Goal: Transaction & Acquisition: Purchase product/service

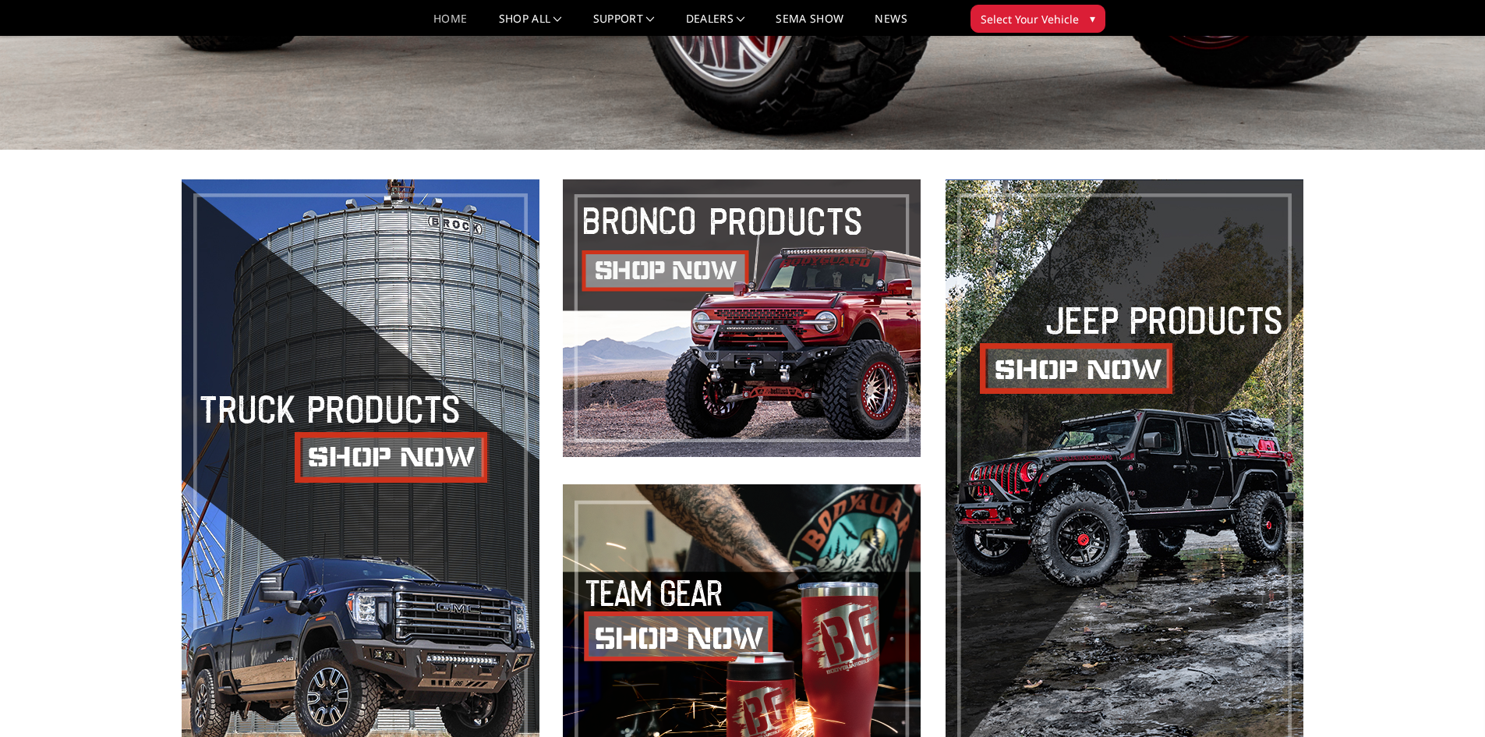
scroll to position [702, 0]
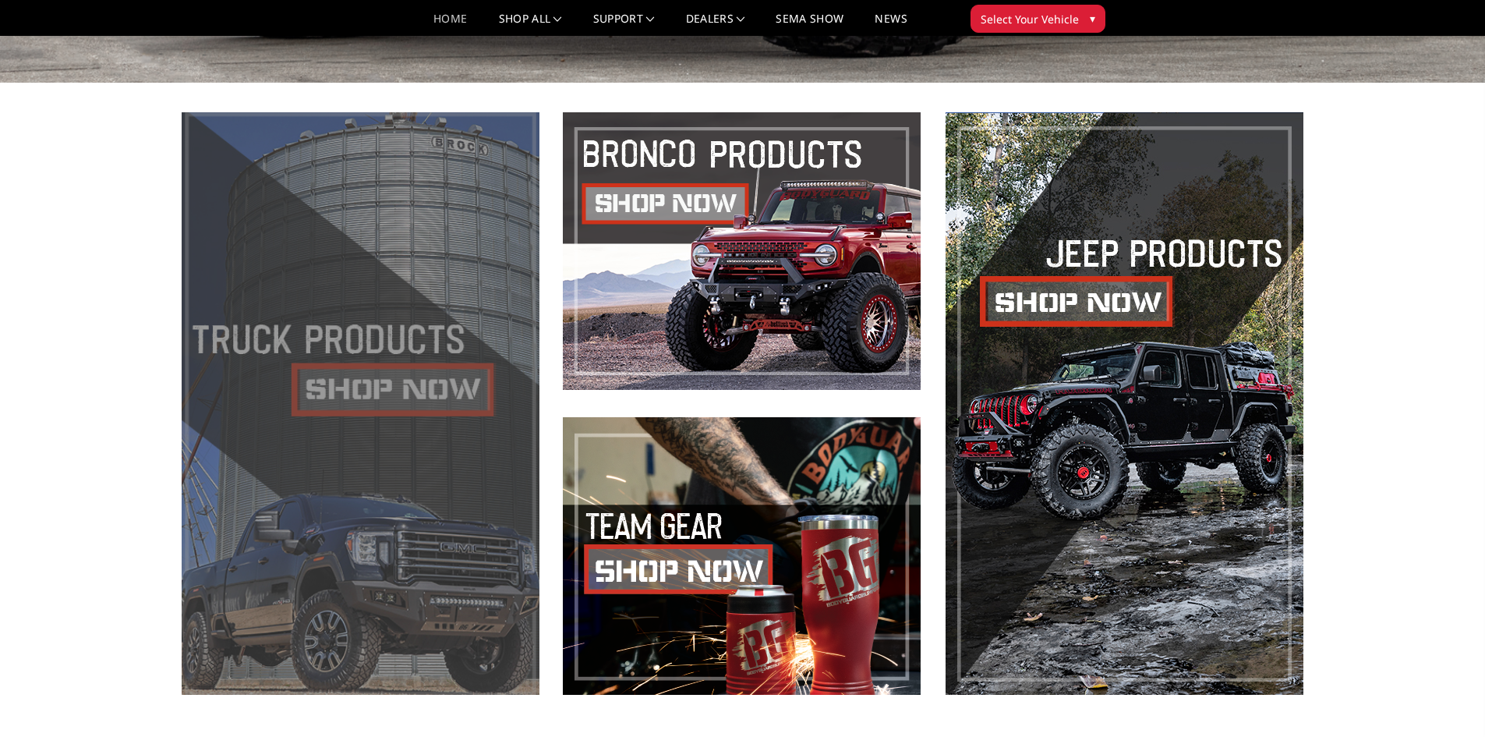
click at [387, 391] on span at bounding box center [361, 403] width 358 height 582
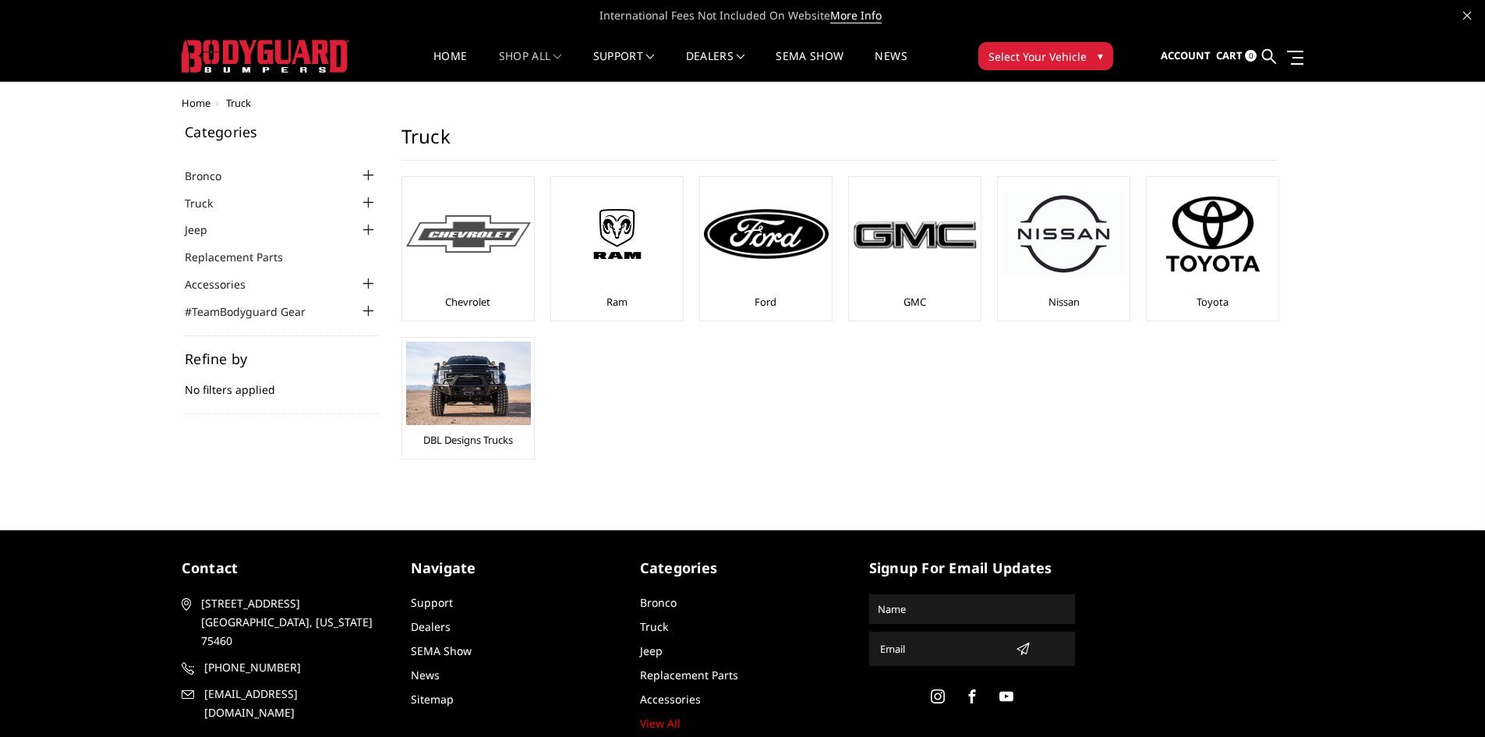
click at [462, 227] on img at bounding box center [468, 234] width 125 height 38
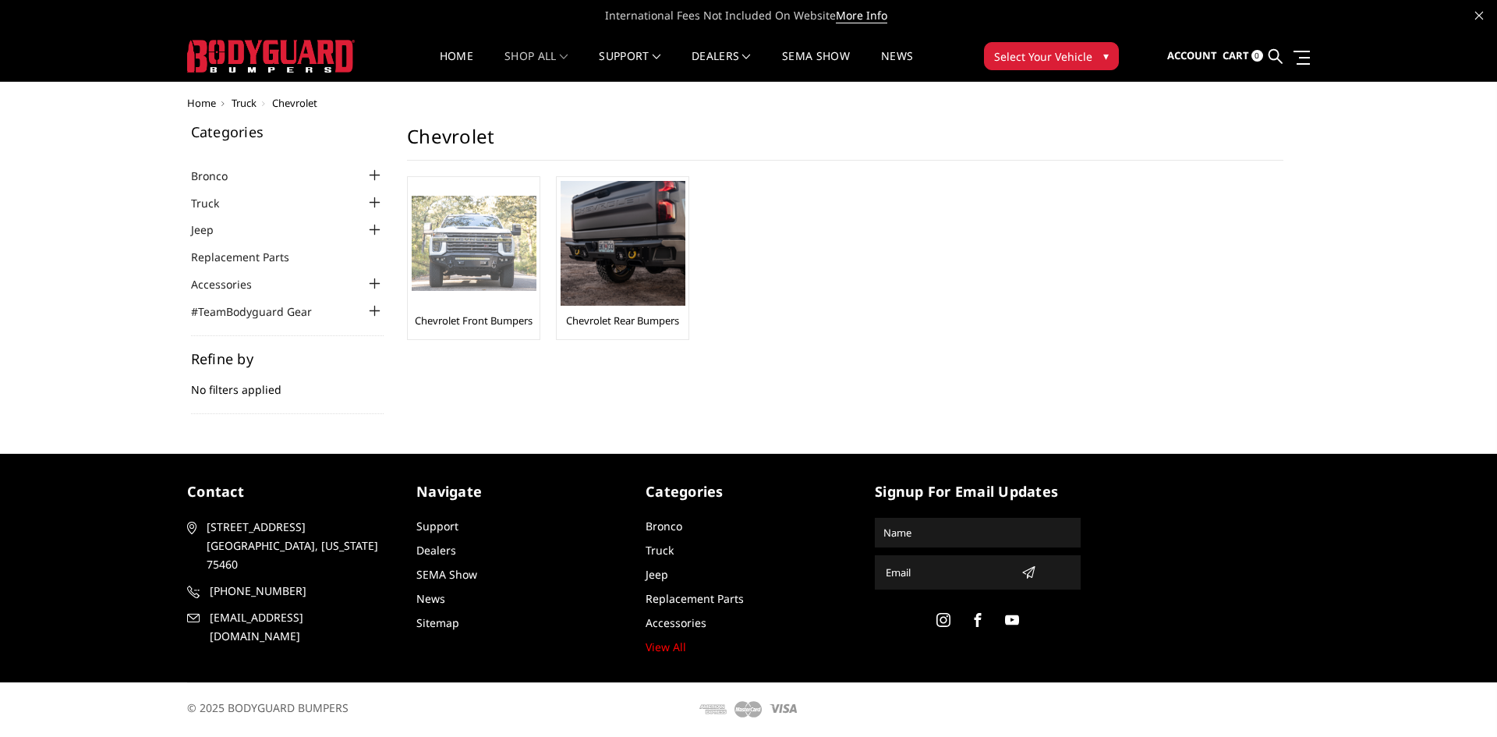
click at [481, 253] on img at bounding box center [474, 244] width 125 height 96
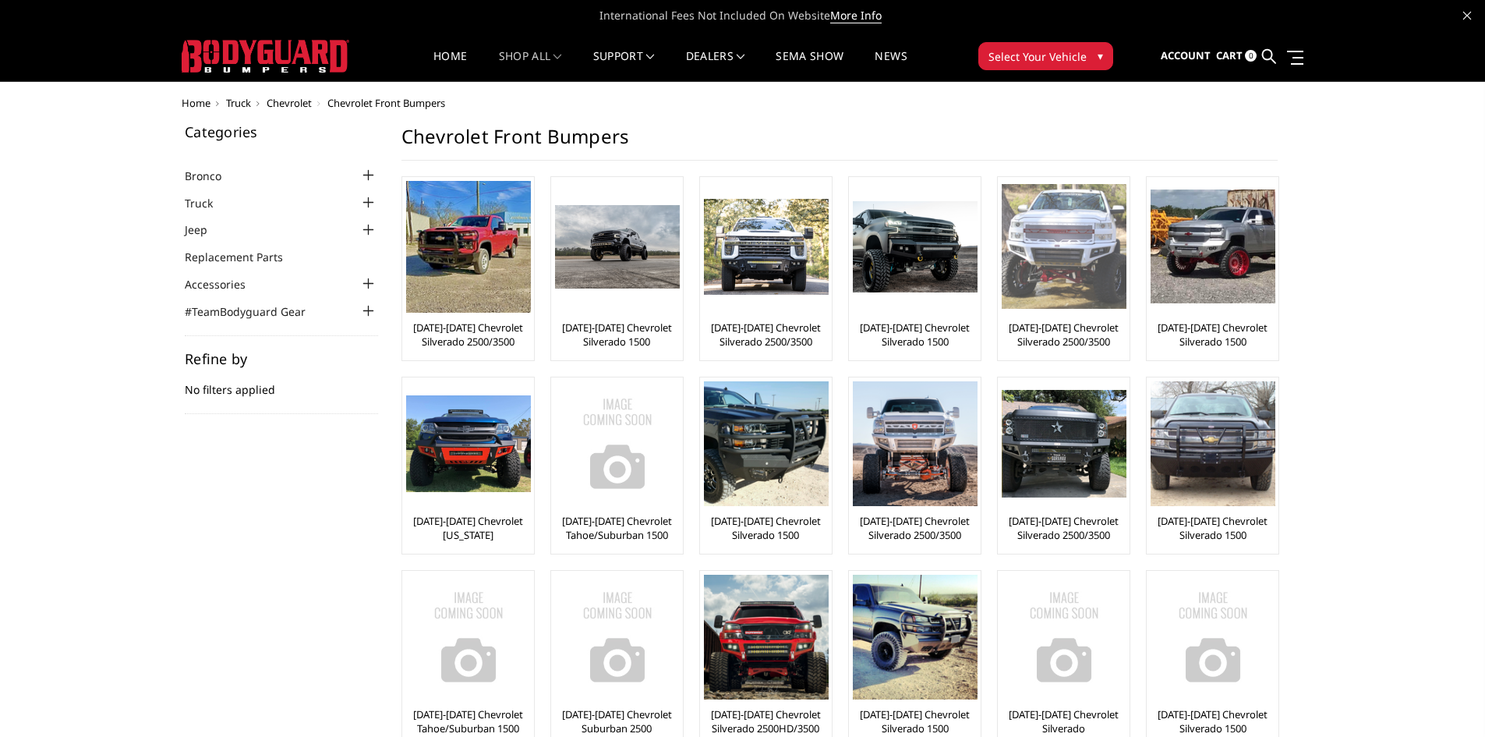
click at [1067, 273] on img at bounding box center [1064, 246] width 125 height 125
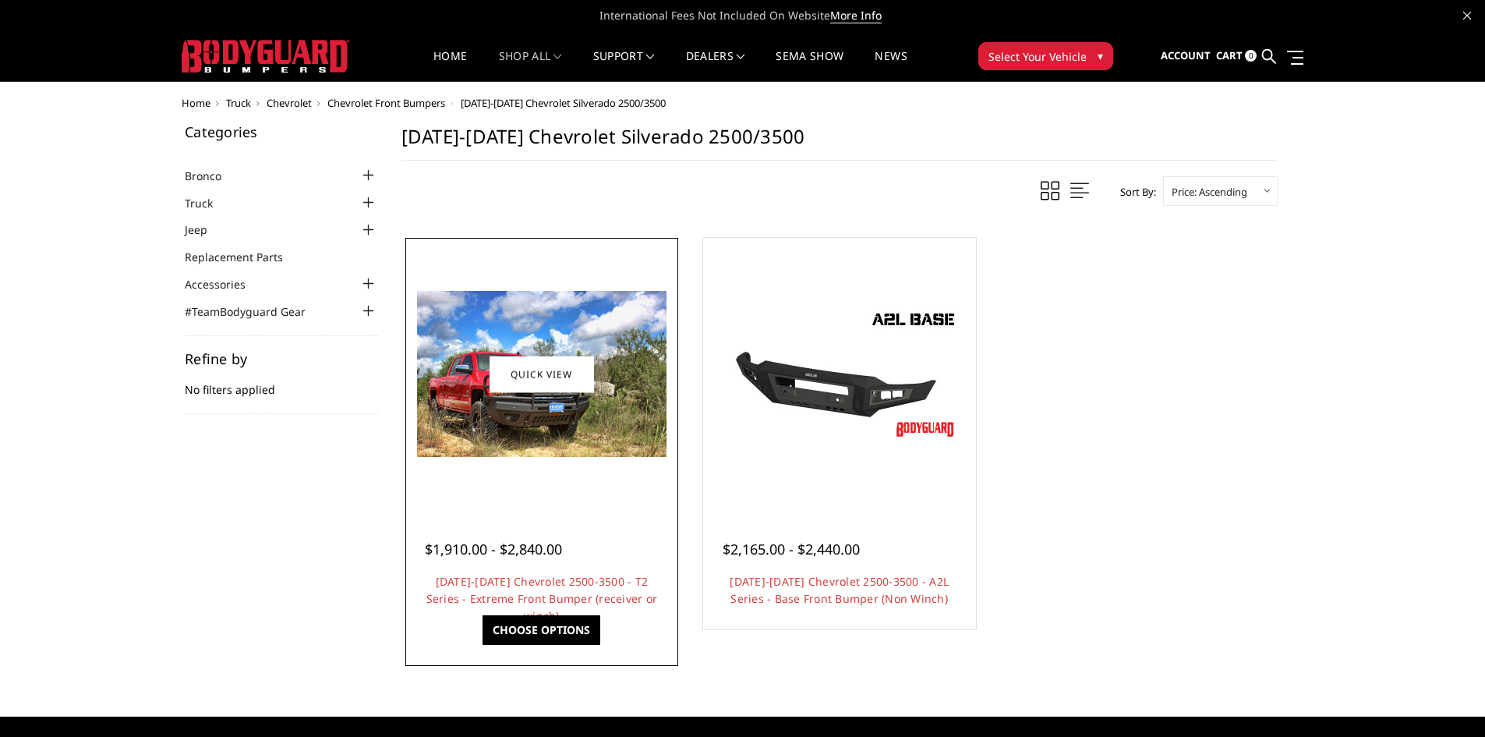
click at [556, 557] on span "$1,910.00 - $2,840.00" at bounding box center [493, 548] width 137 height 19
click at [565, 372] on link "Quick view" at bounding box center [542, 373] width 104 height 37
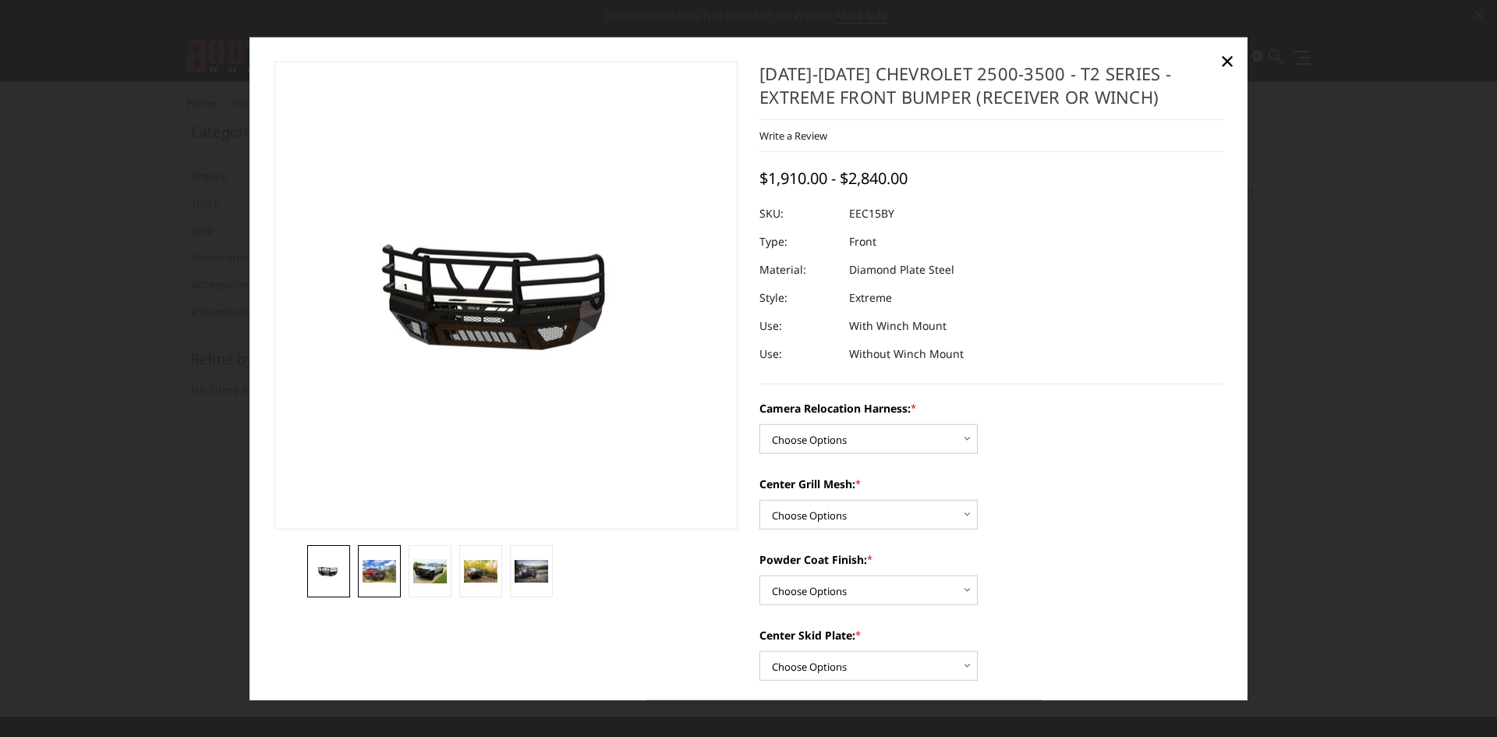
click at [371, 565] on img at bounding box center [380, 571] width 34 height 23
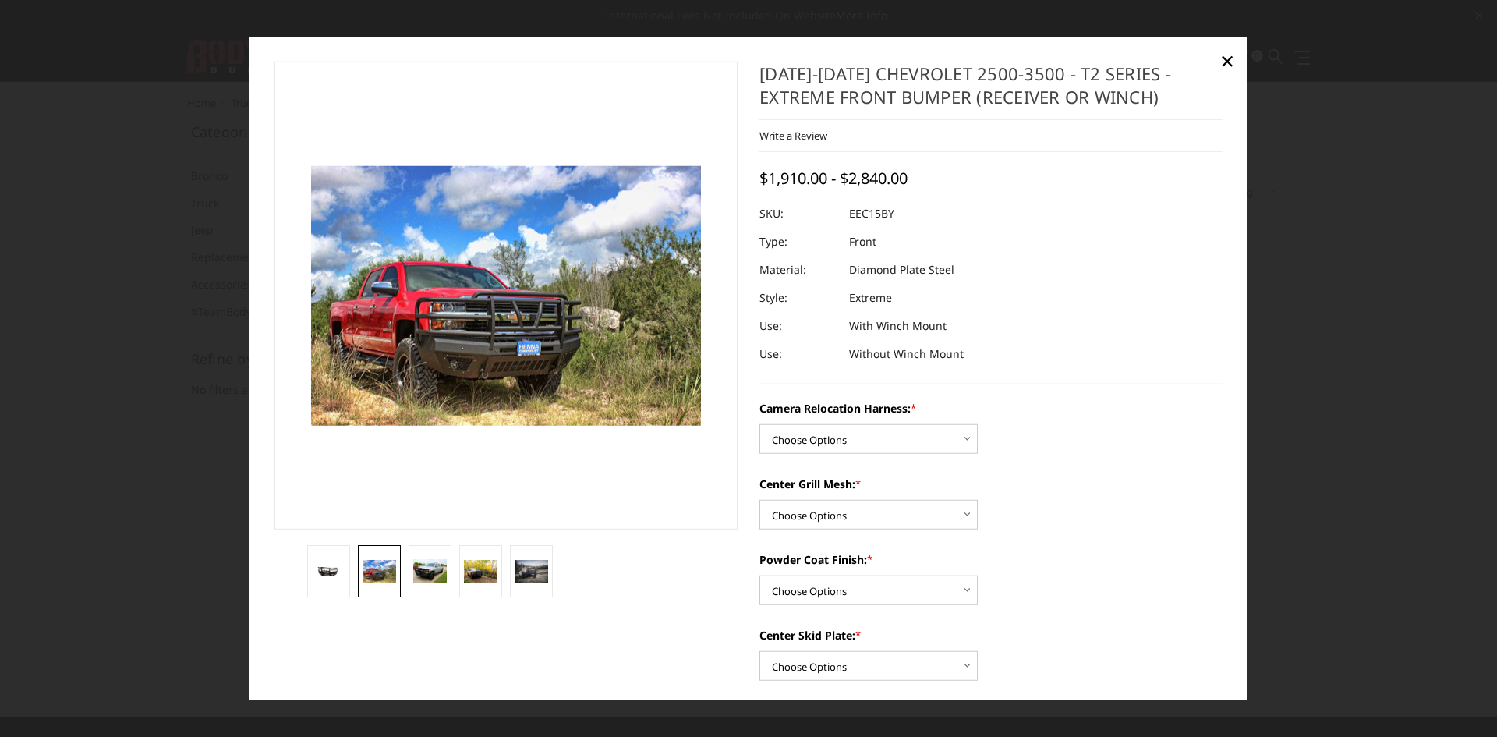
click at [405, 579] on li at bounding box center [430, 571] width 51 height 52
click at [424, 571] on img at bounding box center [430, 571] width 34 height 24
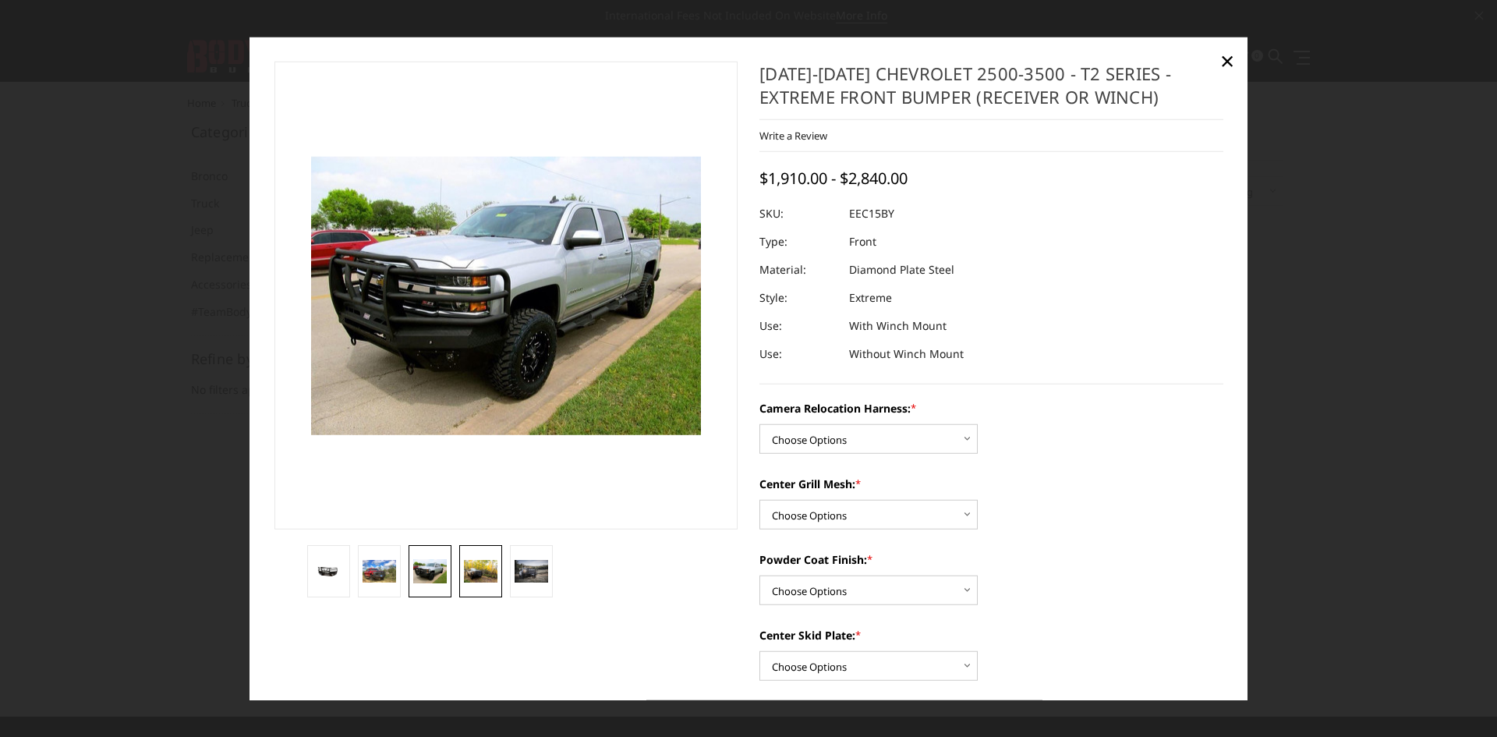
click at [465, 582] on link at bounding box center [480, 571] width 43 height 52
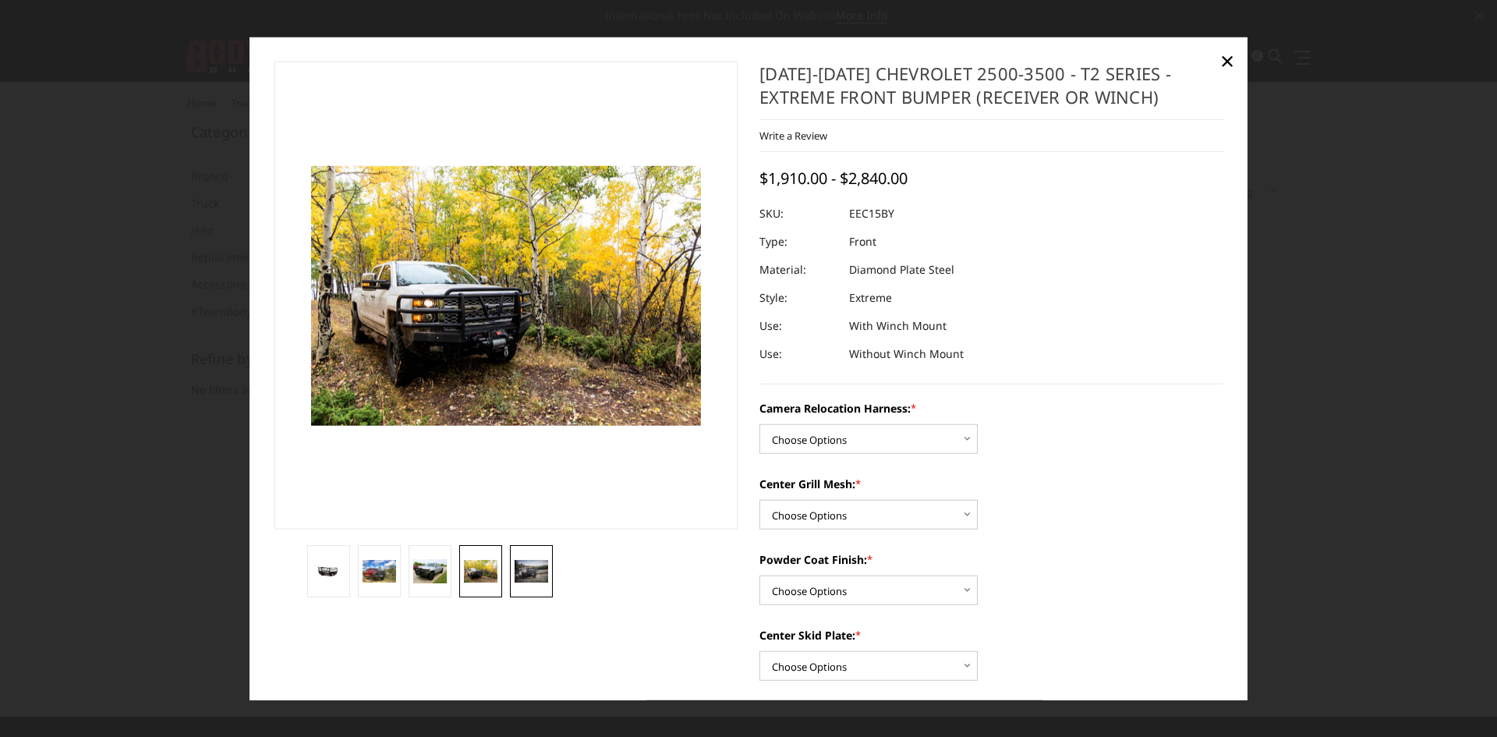
click at [515, 576] on img at bounding box center [532, 571] width 34 height 23
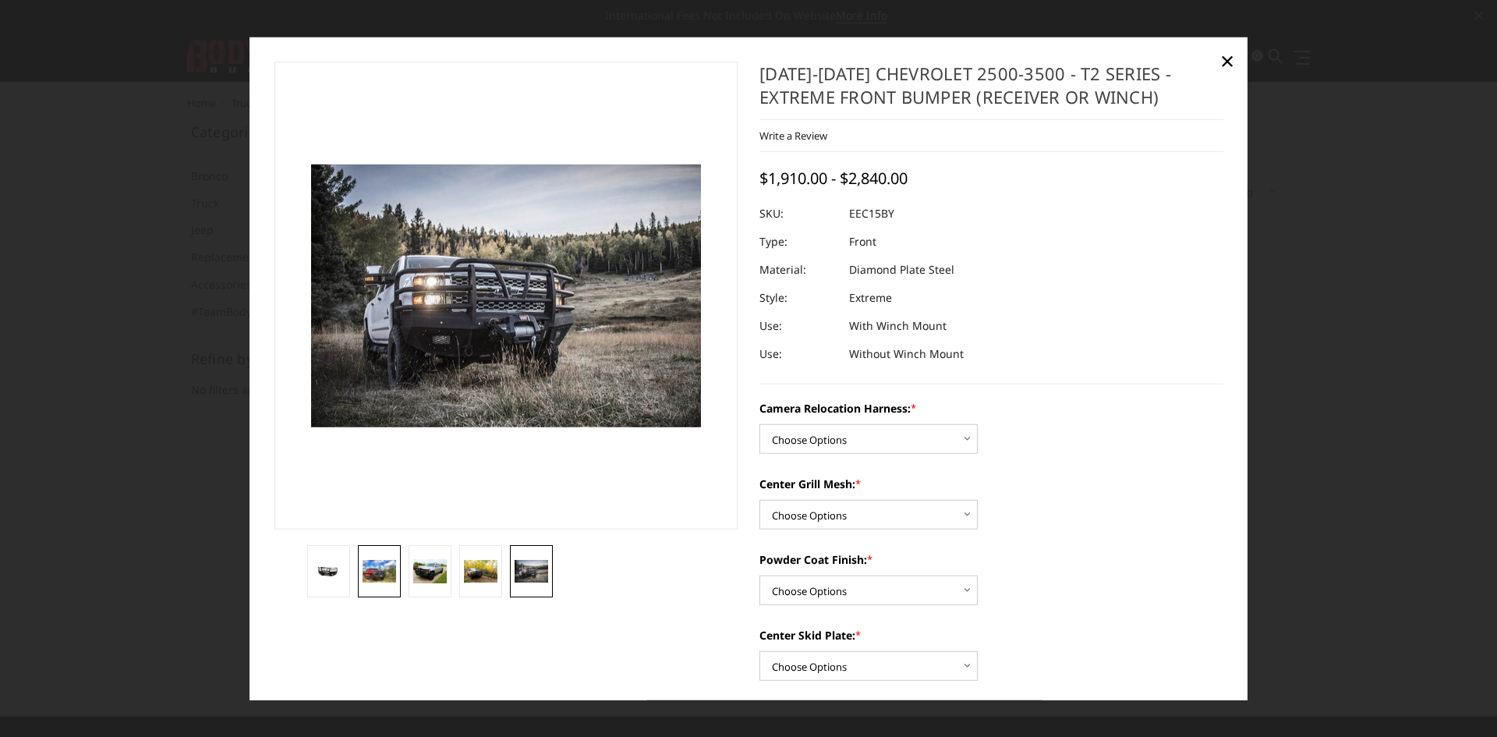
click at [373, 571] on img at bounding box center [380, 571] width 34 height 23
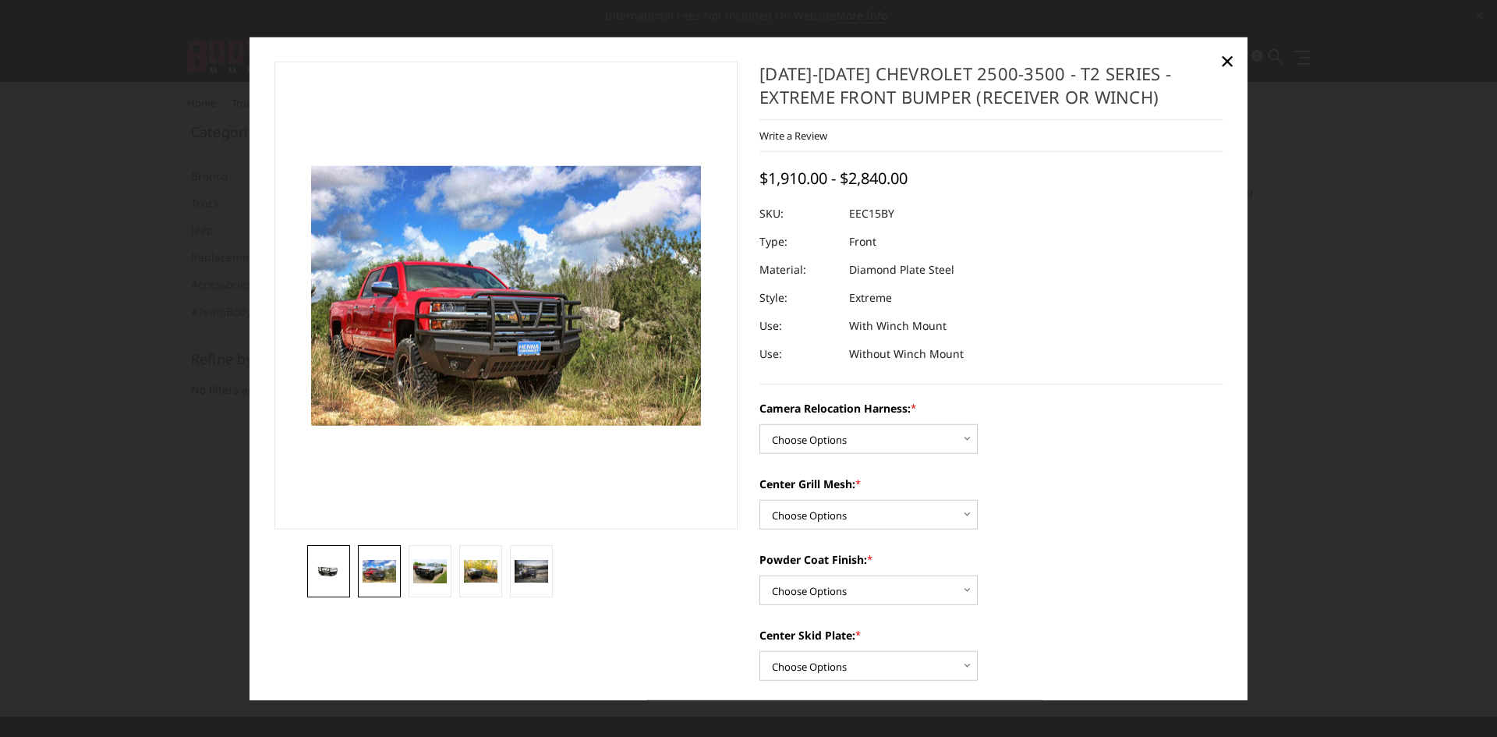
click at [341, 582] on link at bounding box center [328, 571] width 43 height 52
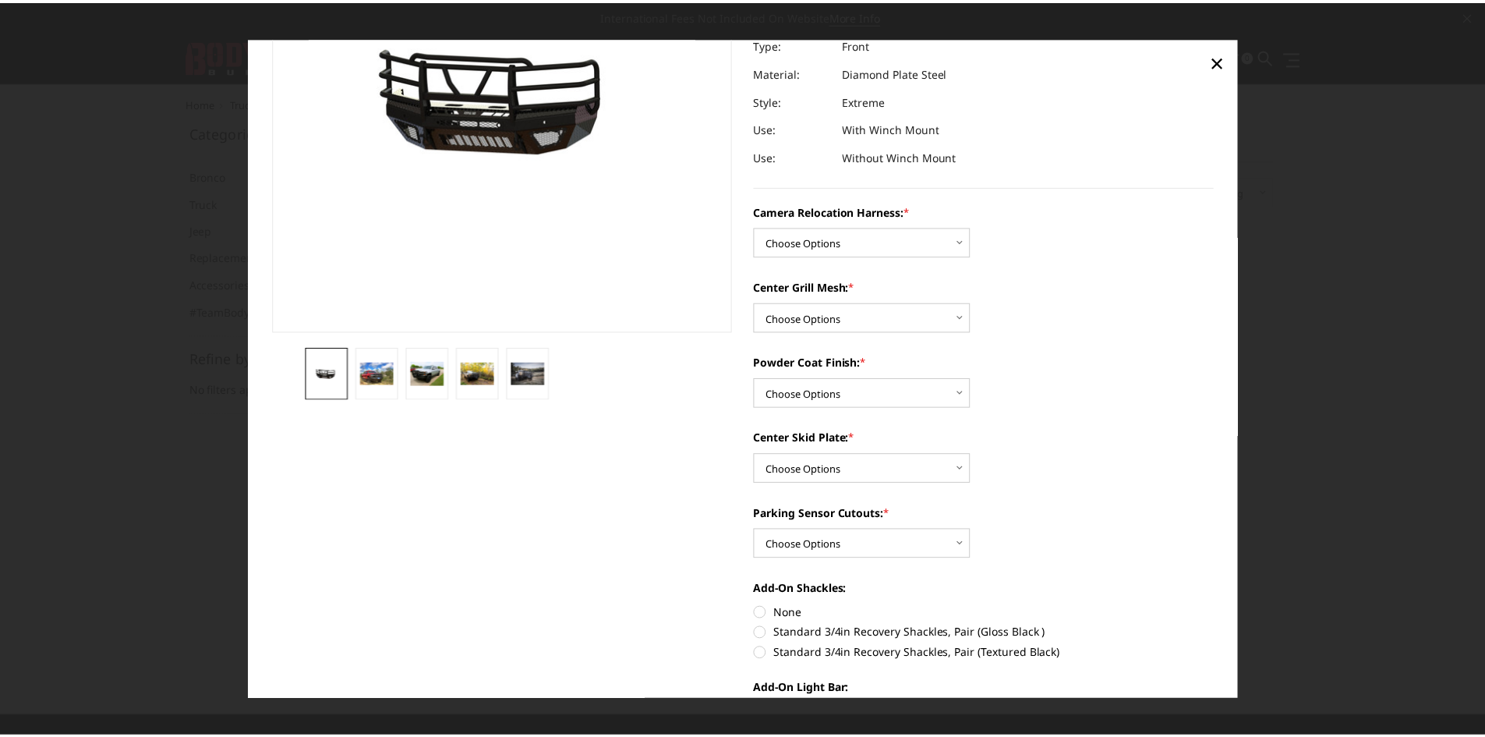
scroll to position [156, 0]
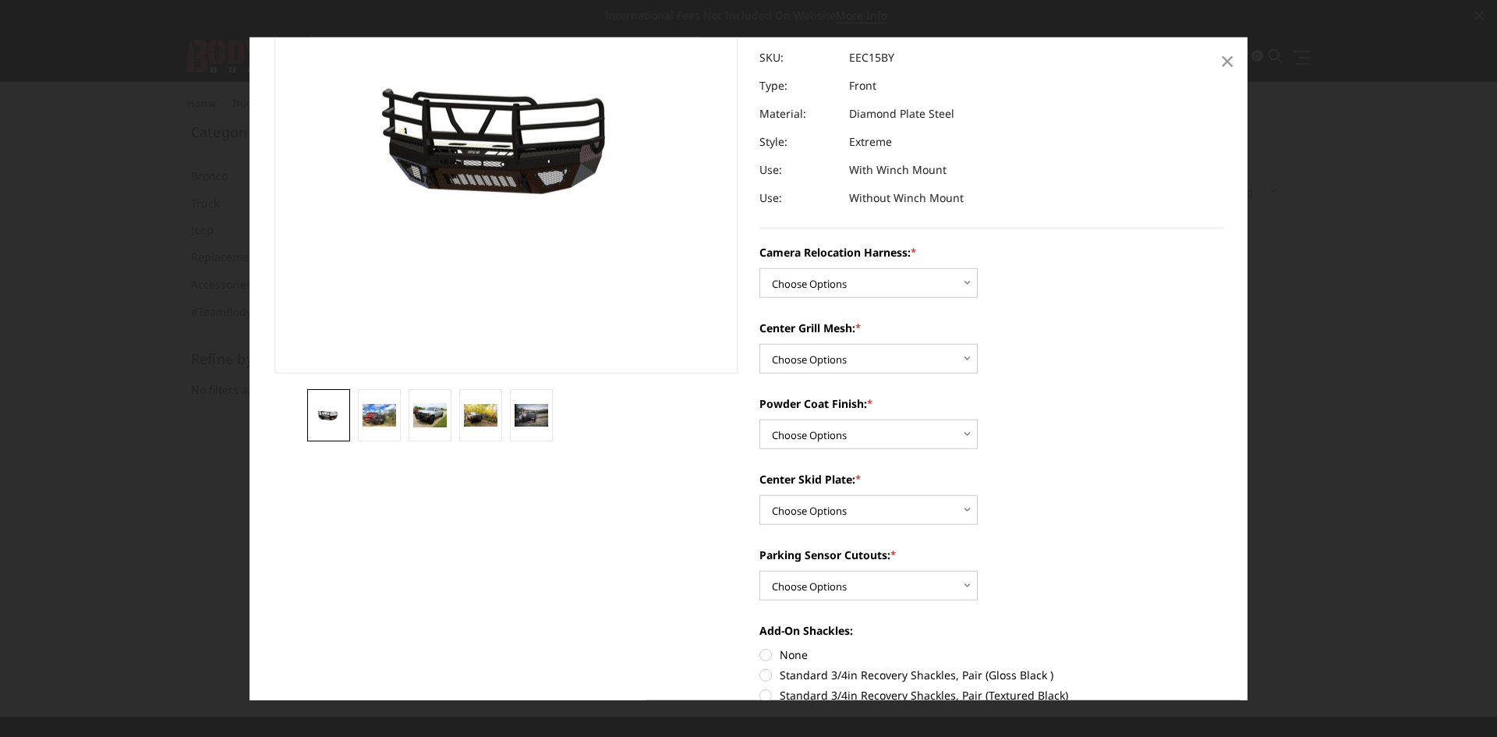
click at [1226, 60] on span "×" at bounding box center [1227, 61] width 14 height 34
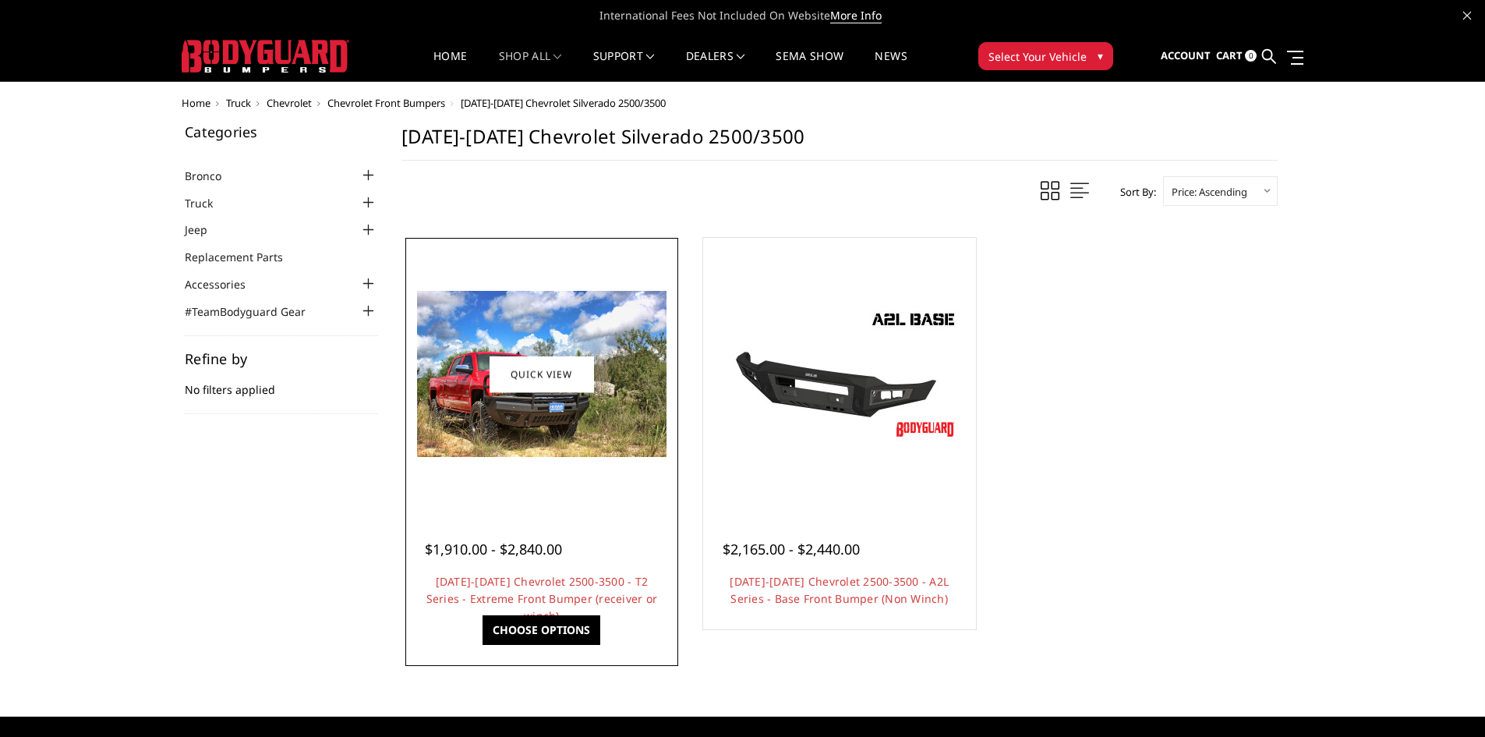
click at [511, 437] on img at bounding box center [541, 374] width 249 height 166
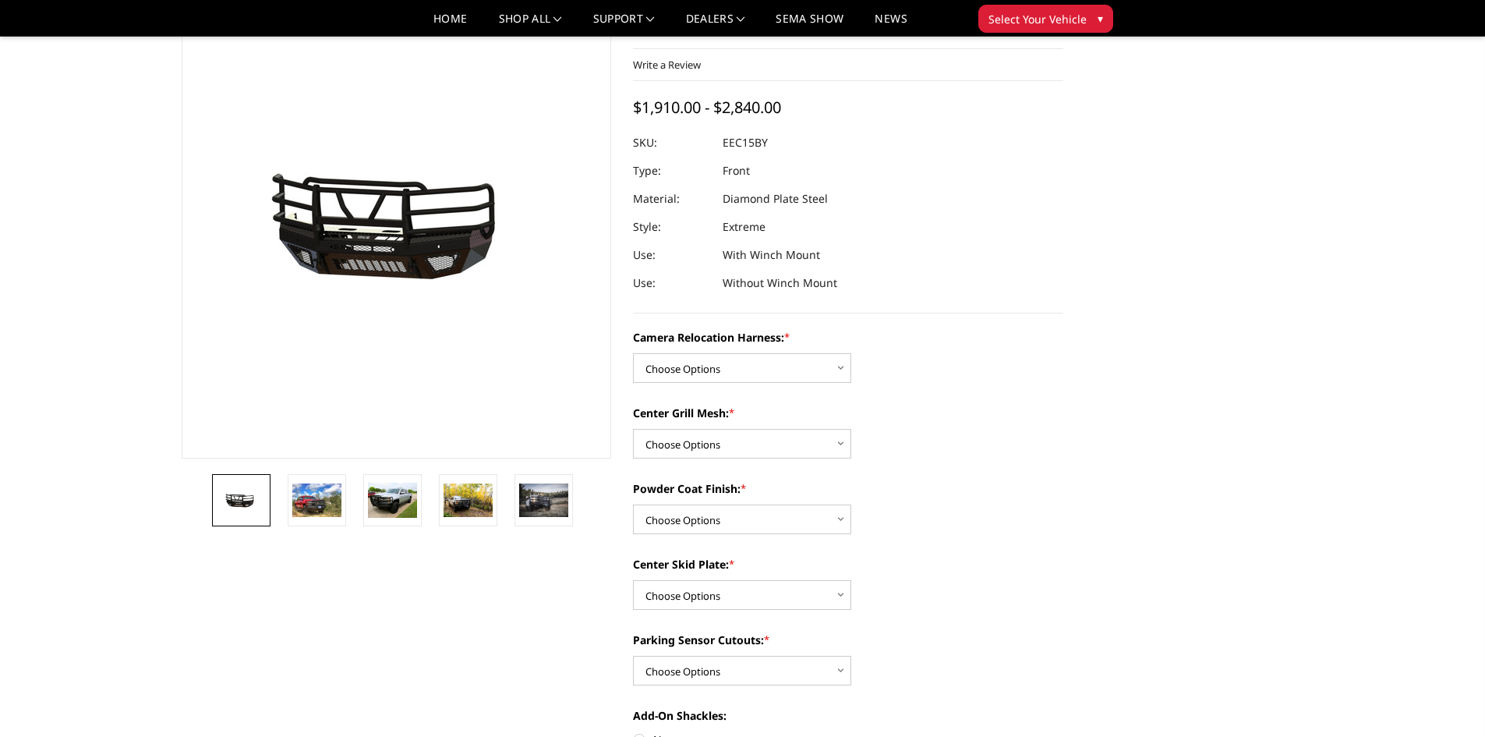
scroll to position [78, 0]
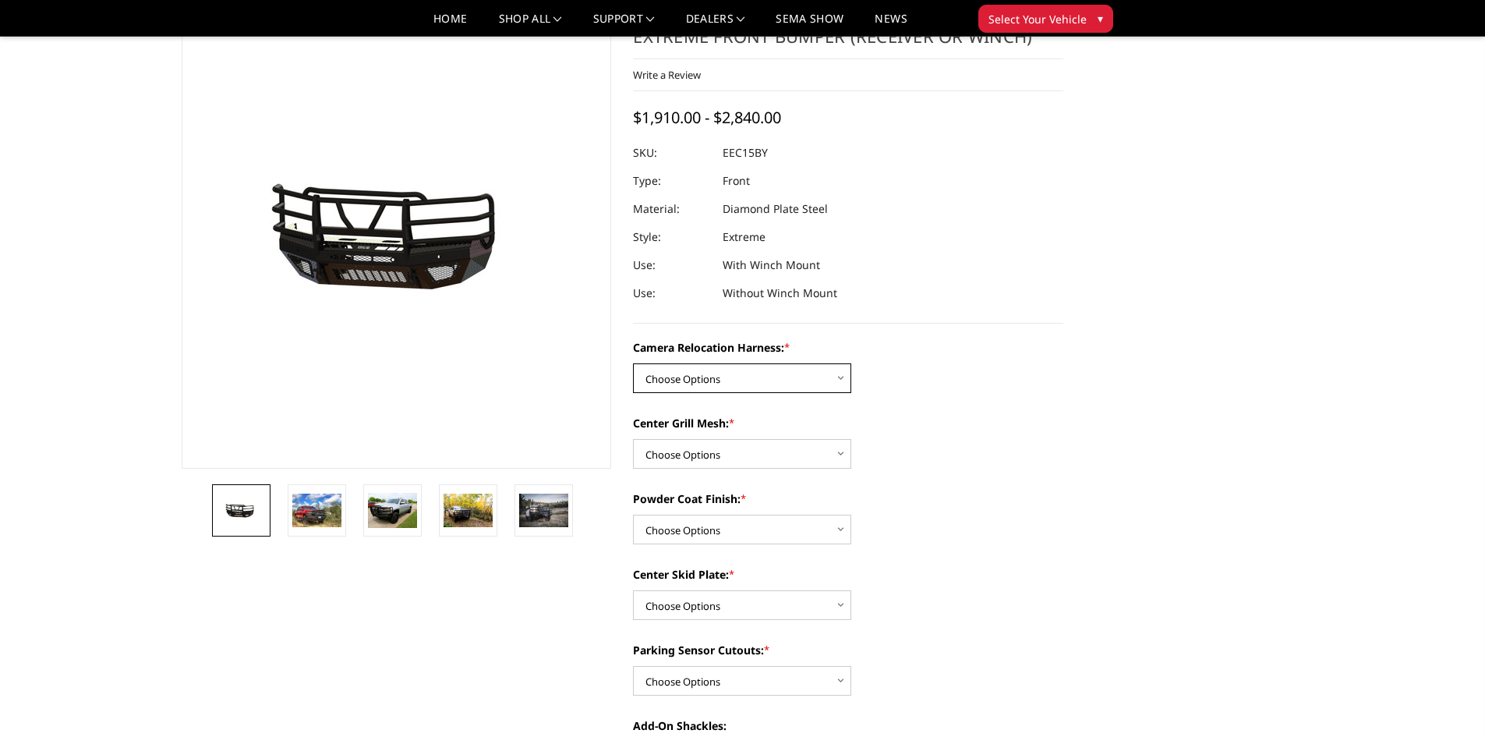
click at [840, 371] on select "Choose Options Without camera harness With camera harness" at bounding box center [742, 378] width 218 height 30
select select "3809"
click at [633, 363] on select "Choose Options Without camera harness With camera harness" at bounding box center [742, 378] width 218 height 30
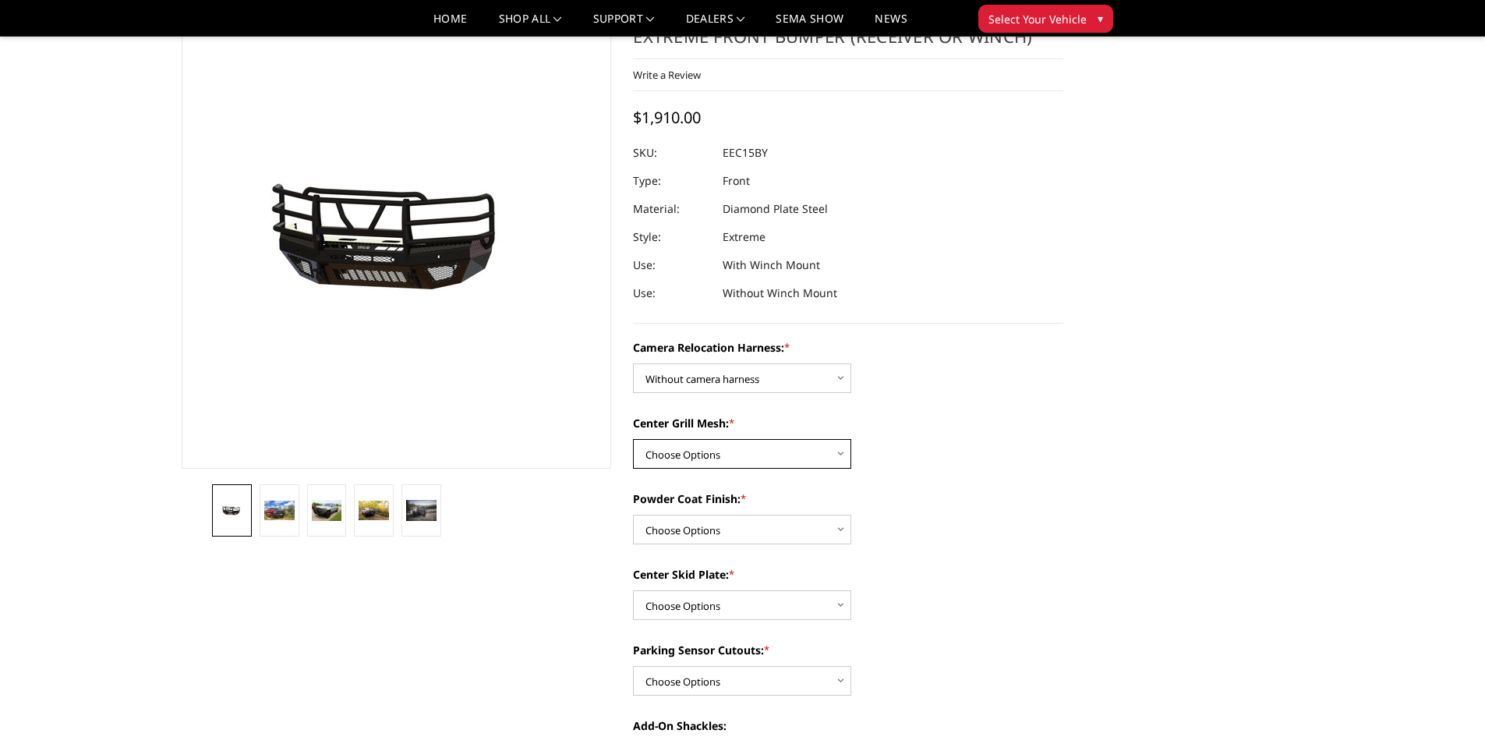
click at [842, 449] on select "Choose Options Without expanded metal With expanded metal" at bounding box center [742, 454] width 218 height 30
select select "3806"
click at [633, 439] on select "Choose Options Without expanded metal With expanded metal" at bounding box center [742, 454] width 218 height 30
click at [837, 529] on select "Choose Options Textured Black Powder Coat Gloss Black Powder Coat Bare Metal" at bounding box center [742, 530] width 218 height 30
select select "3805"
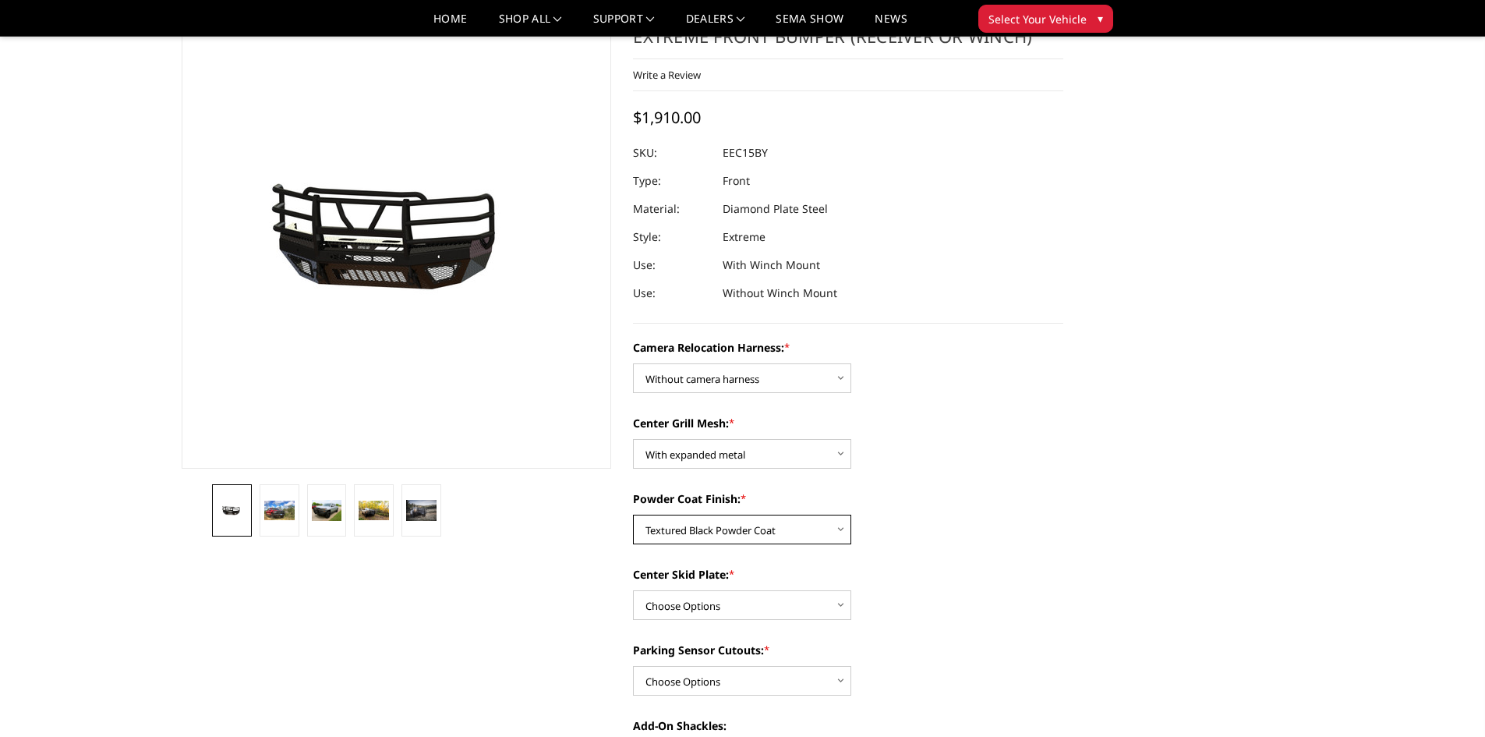
click at [633, 515] on select "Choose Options Textured Black Powder Coat Gloss Black Powder Coat Bare Metal" at bounding box center [742, 530] width 218 height 30
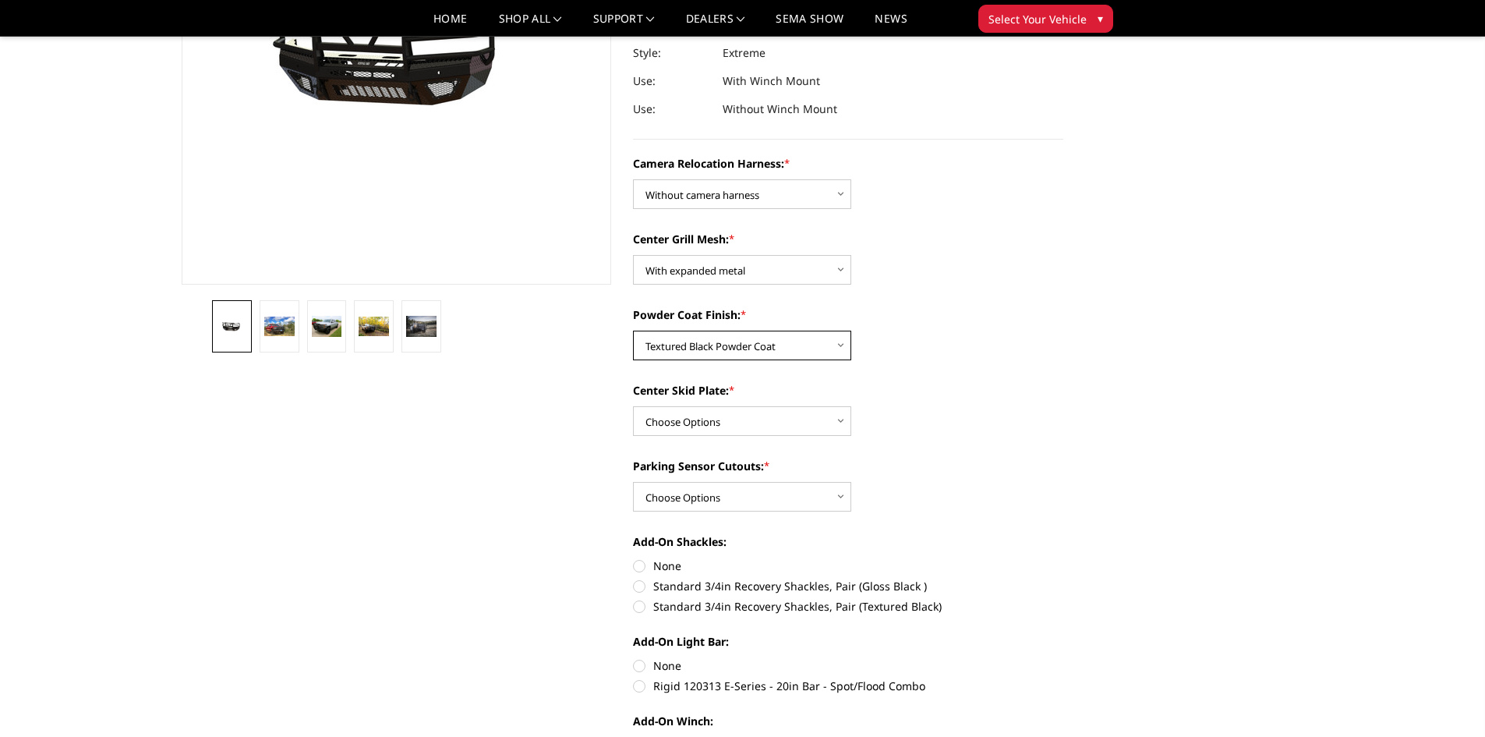
scroll to position [312, 0]
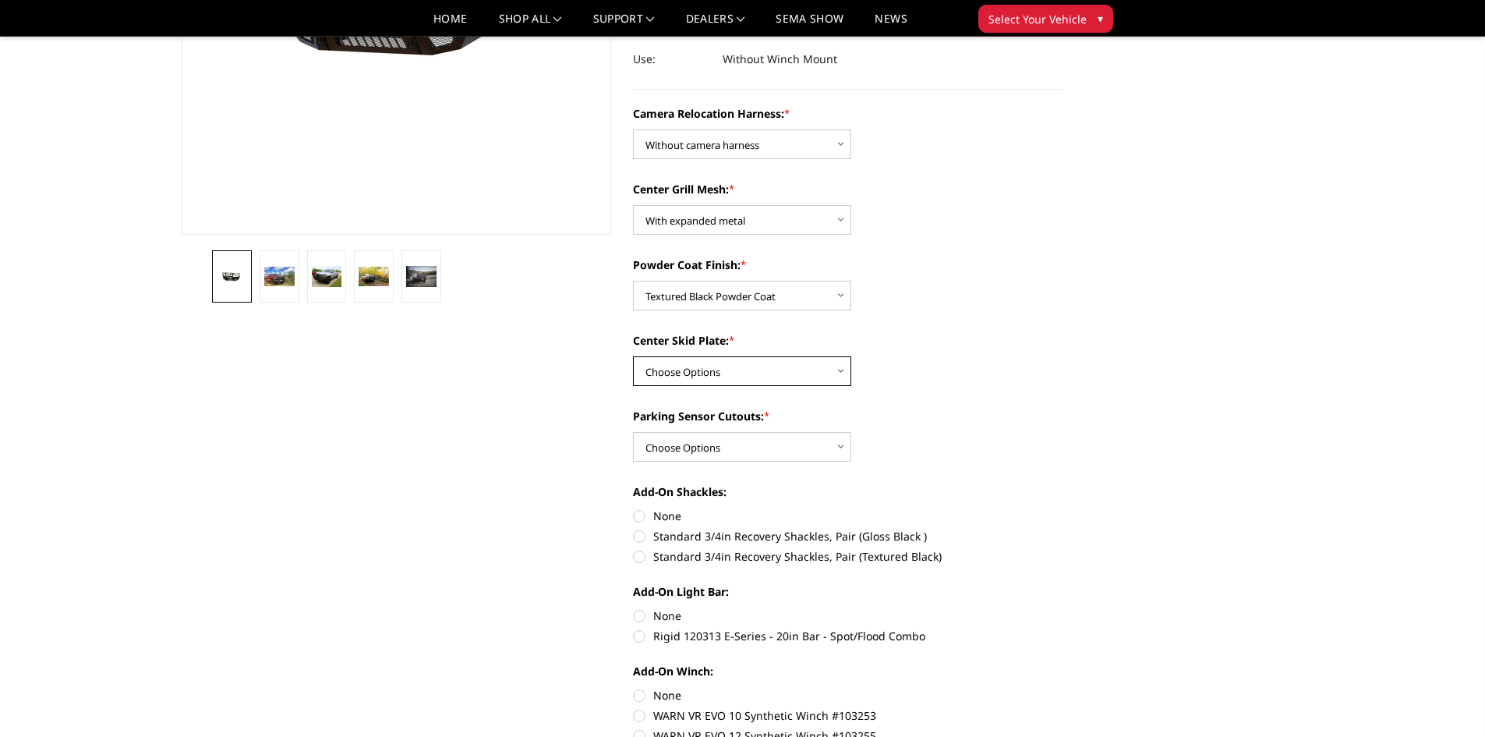
click at [844, 378] on select "Choose Options Winch Mount Skid Plate Standard Skid Plate (included) 2" Receive…" at bounding box center [742, 371] width 218 height 30
select select "3802"
click at [633, 356] on select "Choose Options Winch Mount Skid Plate Standard Skid Plate (included) 2" Receive…" at bounding box center [742, 371] width 218 height 30
click at [837, 437] on select "Choose Options Yes - With Parking Sensor Cutouts" at bounding box center [742, 447] width 218 height 30
select select "3799"
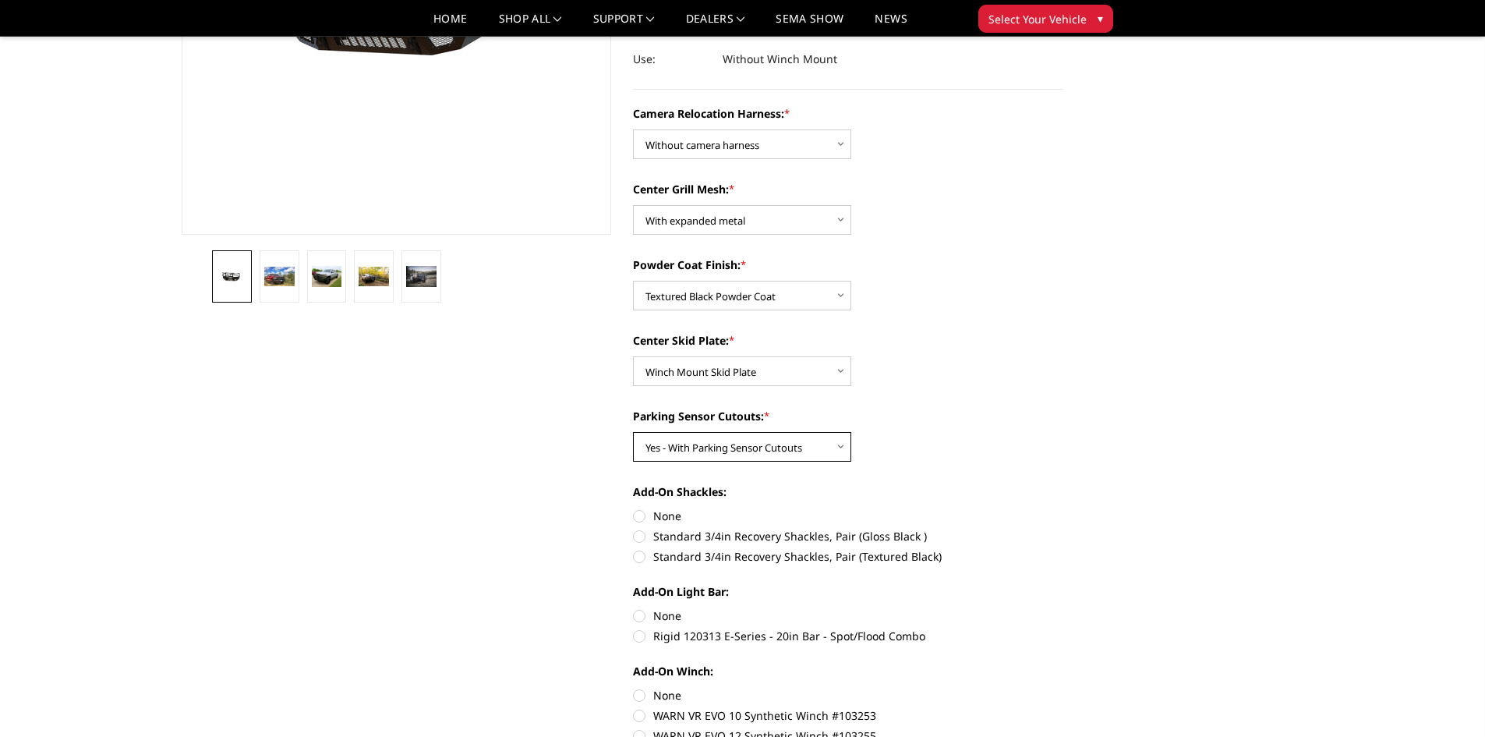
click at [633, 432] on select "Choose Options Yes - With Parking Sensor Cutouts" at bounding box center [742, 447] width 218 height 30
click at [642, 539] on label "Standard 3/4in Recovery Shackles, Pair (Gloss Black )" at bounding box center [848, 536] width 430 height 16
click at [1063, 508] on input "Standard 3/4in Recovery Shackles, Pair (Gloss Black )" at bounding box center [1063, 508] width 1 height 1
radio input "true"
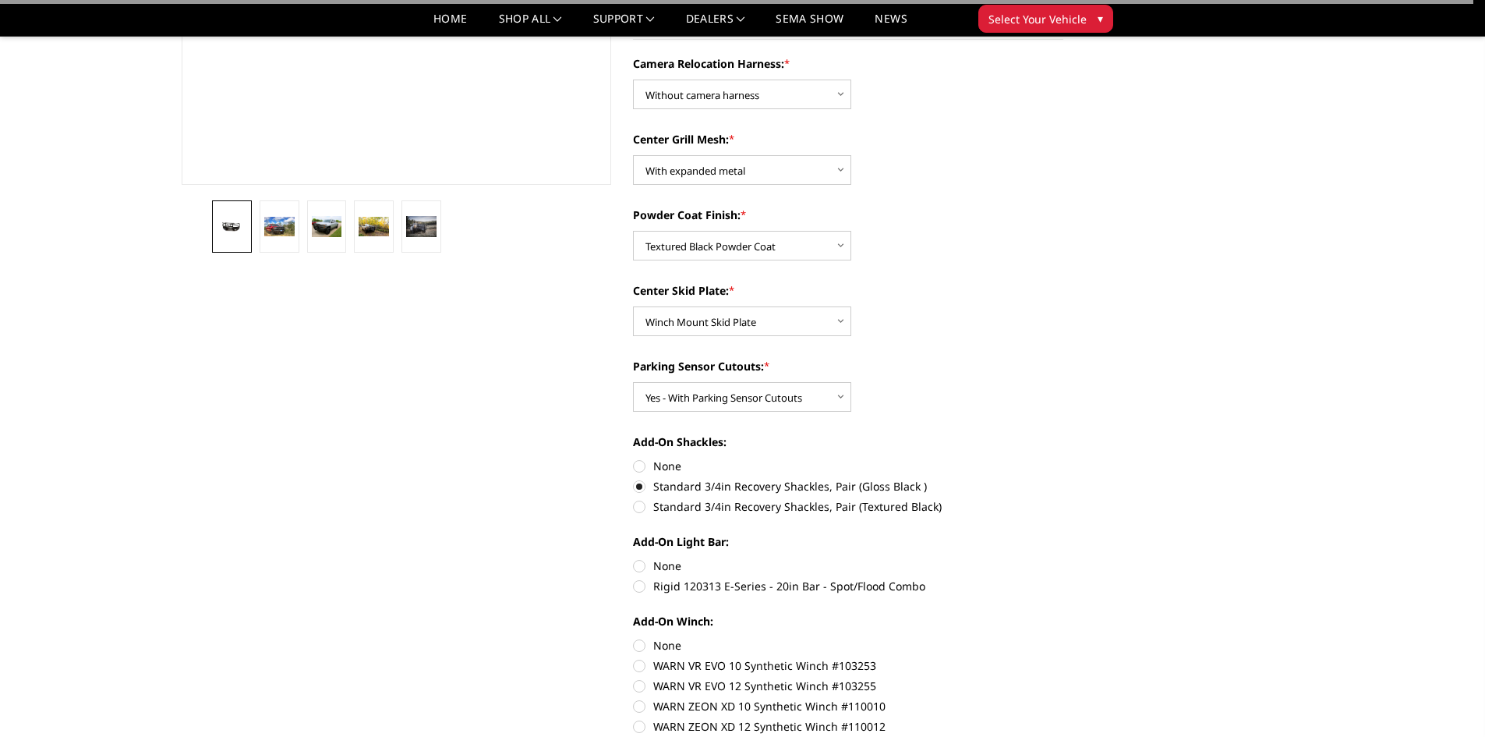
scroll to position [390, 0]
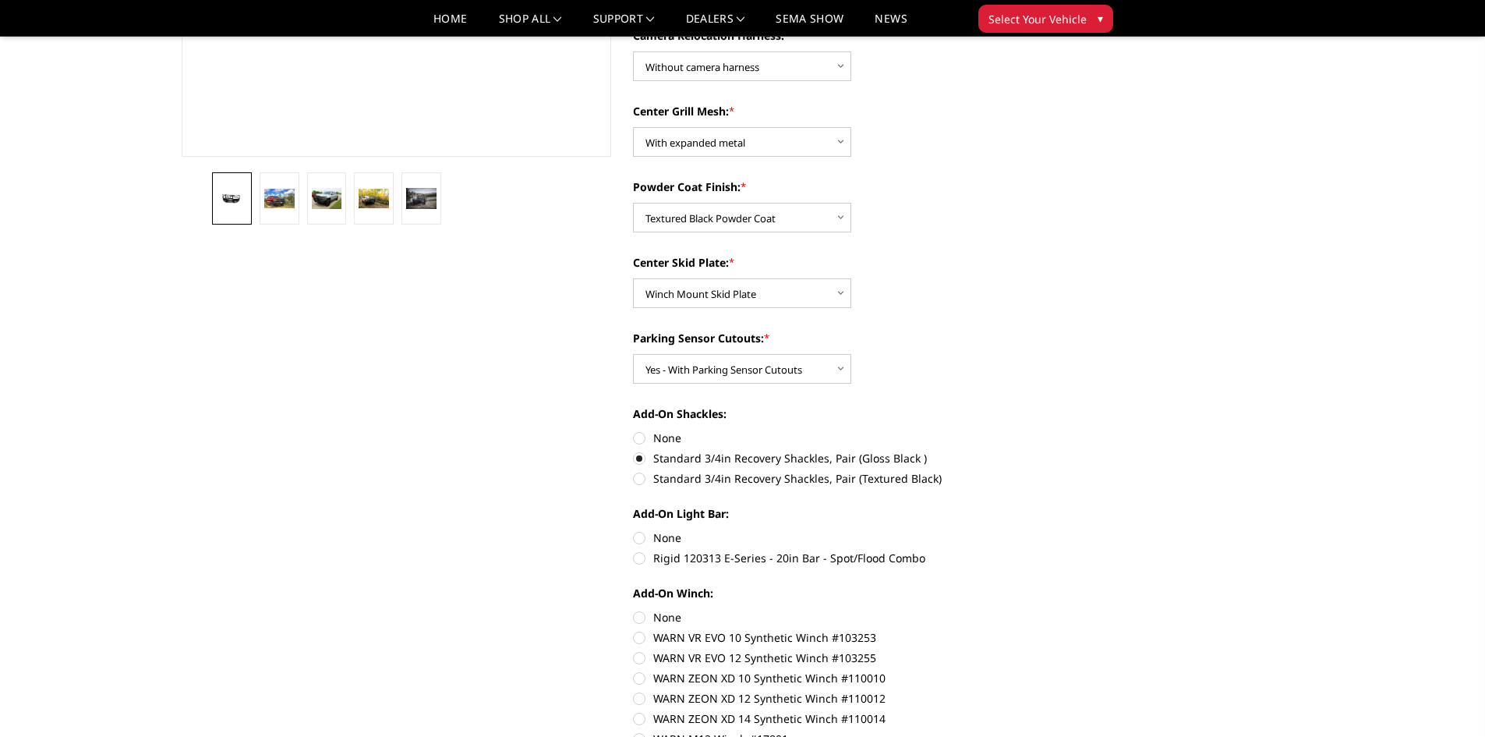
click at [635, 434] on label "None" at bounding box center [848, 438] width 430 height 16
click at [634, 430] on input "None" at bounding box center [633, 430] width 1 height 1
radio input "true"
click at [644, 553] on label "Rigid 120313 E-Series - 20in Bar - Spot/Flood Combo" at bounding box center [848, 558] width 430 height 16
click at [1063, 530] on input "Rigid 120313 E-Series - 20in Bar - Spot/Flood Combo" at bounding box center [1063, 529] width 1 height 1
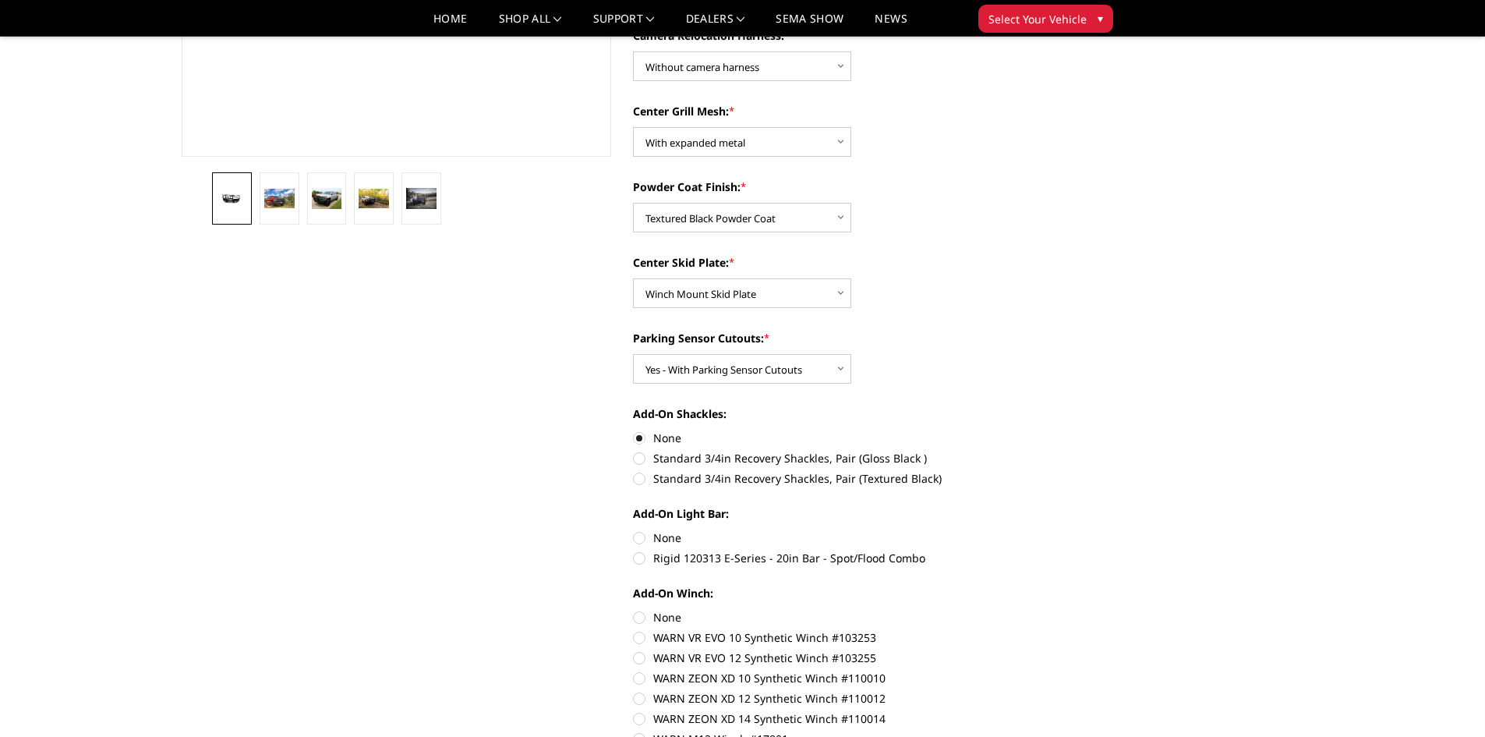
radio input "true"
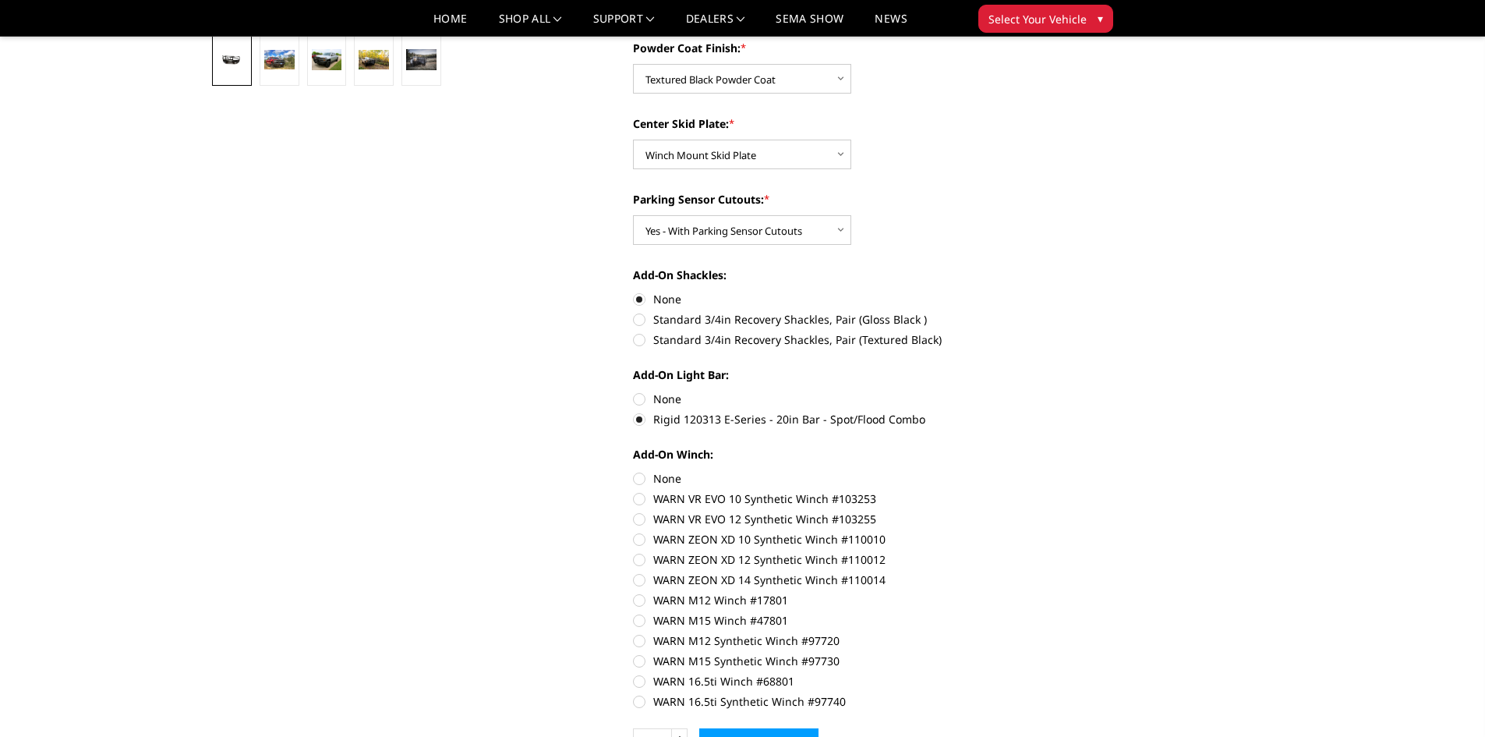
scroll to position [546, 0]
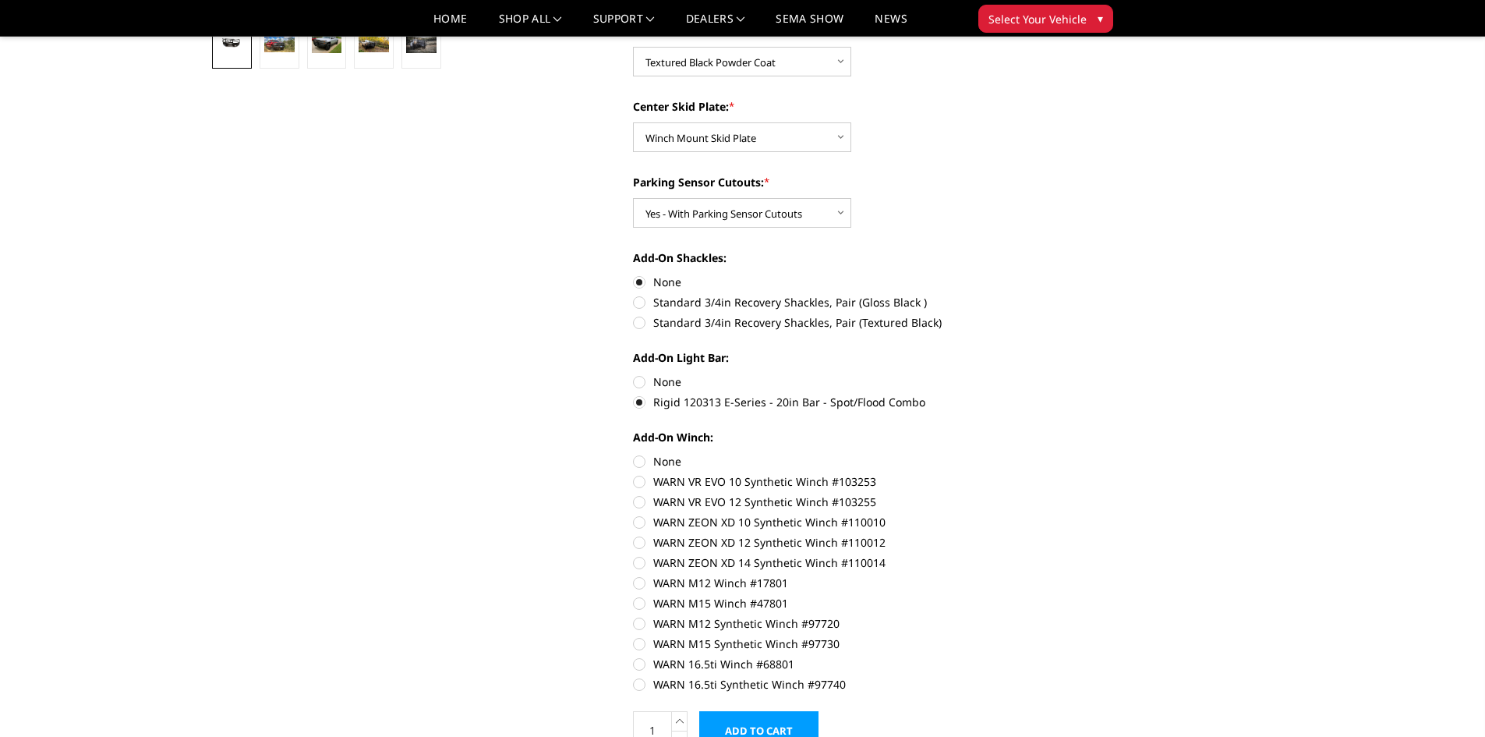
click at [642, 502] on label "WARN VR EVO 12 Synthetic Winch #103255" at bounding box center [848, 501] width 430 height 16
click at [1063, 474] on input "WARN VR EVO 12 Synthetic Winch #103255" at bounding box center [1063, 473] width 1 height 1
radio input "true"
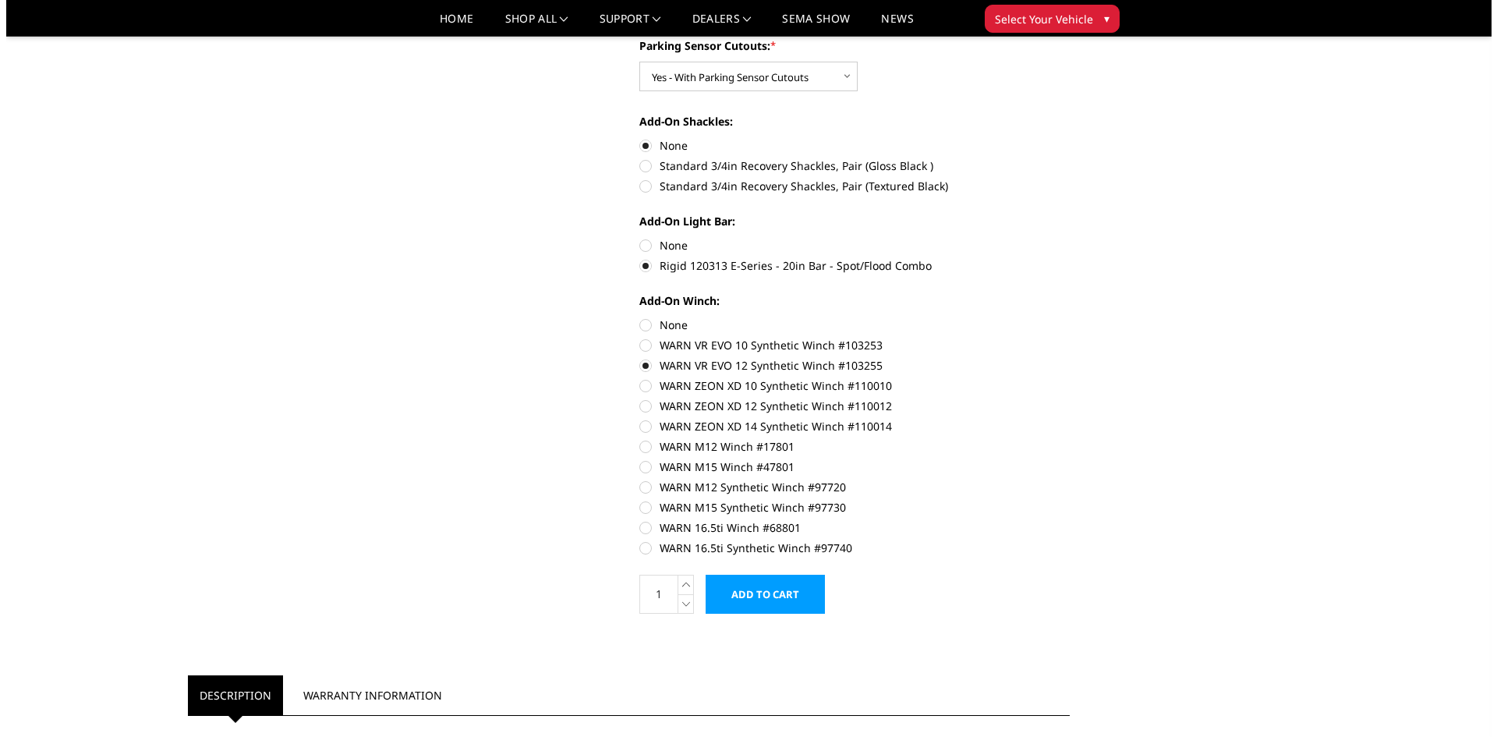
scroll to position [702, 0]
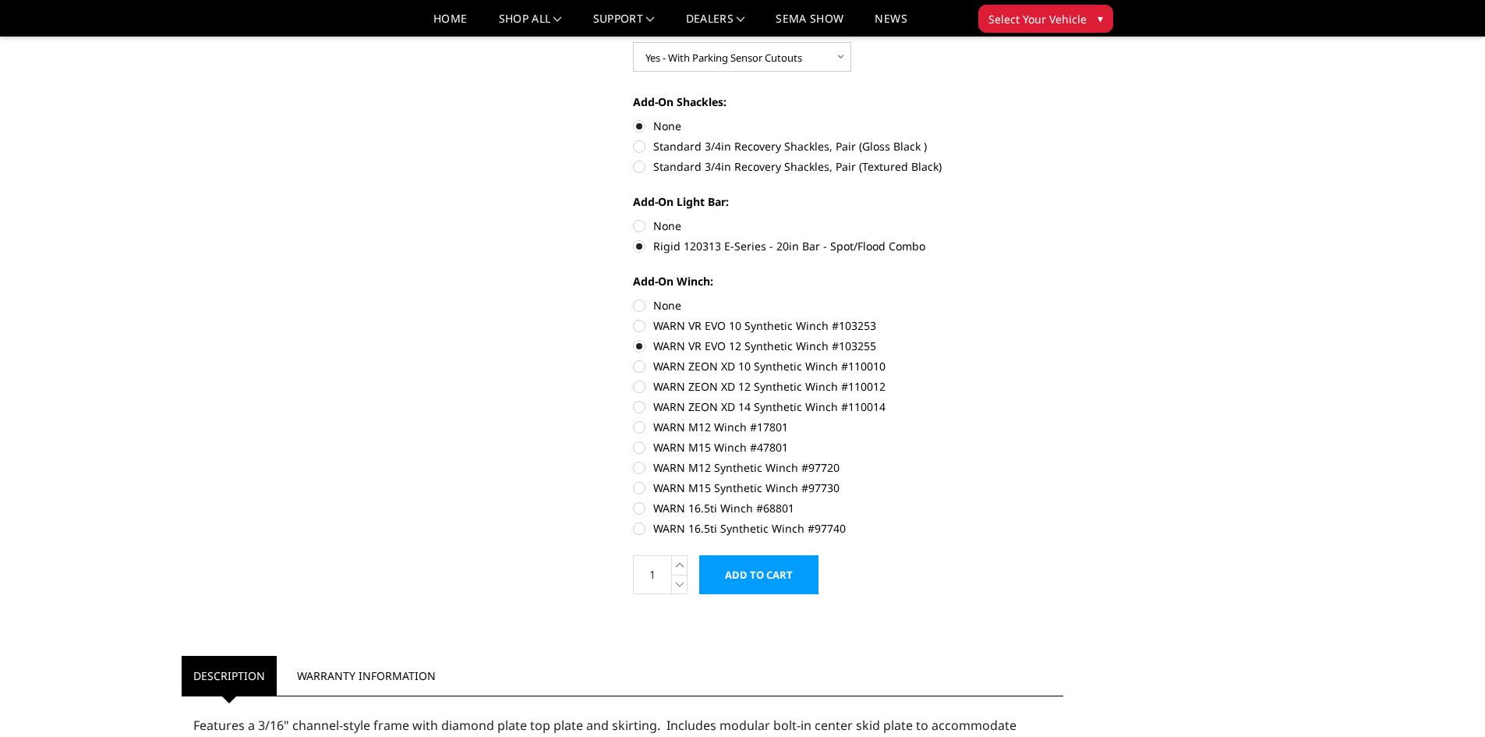
click at [778, 578] on input "Add to Cart" at bounding box center [758, 574] width 119 height 39
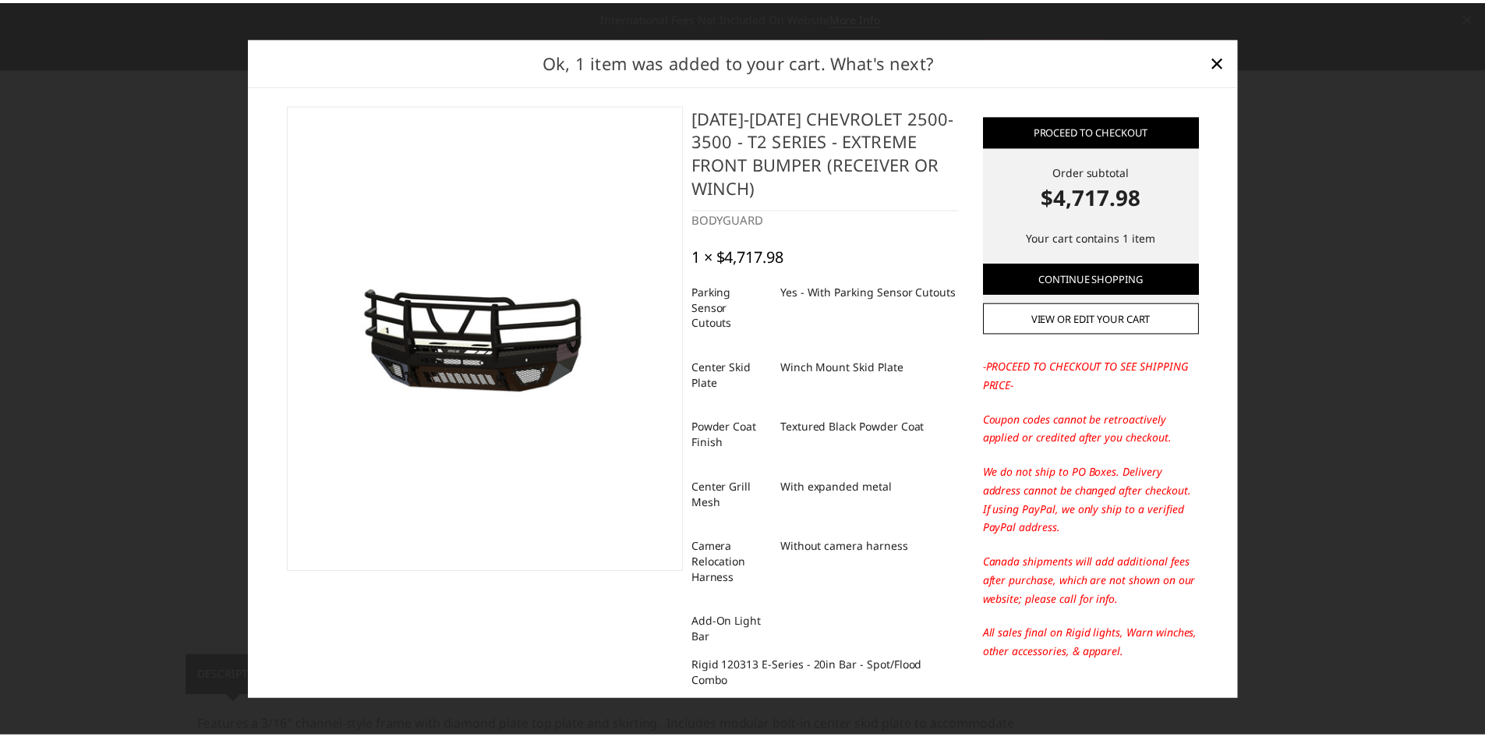
scroll to position [0, 0]
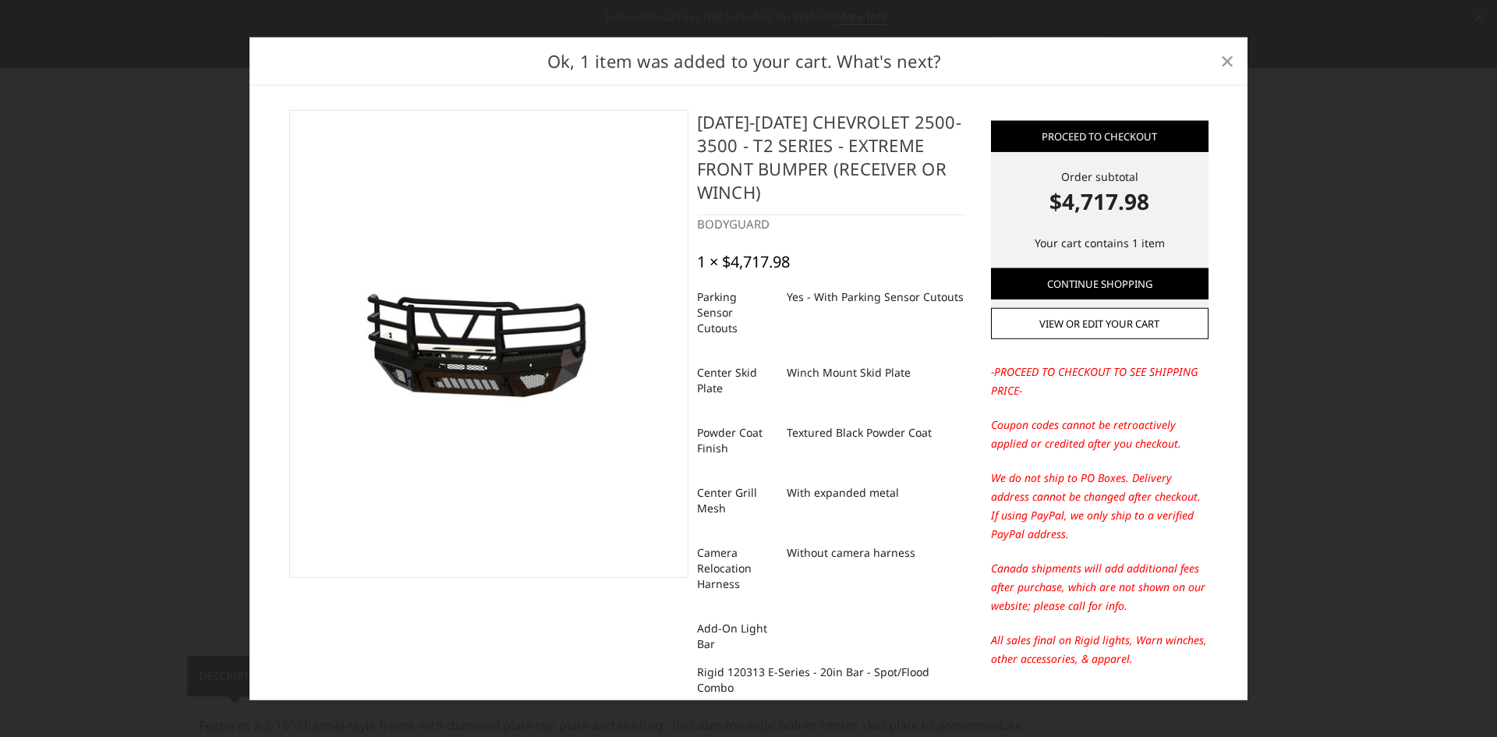
click at [1227, 62] on span "×" at bounding box center [1227, 61] width 14 height 34
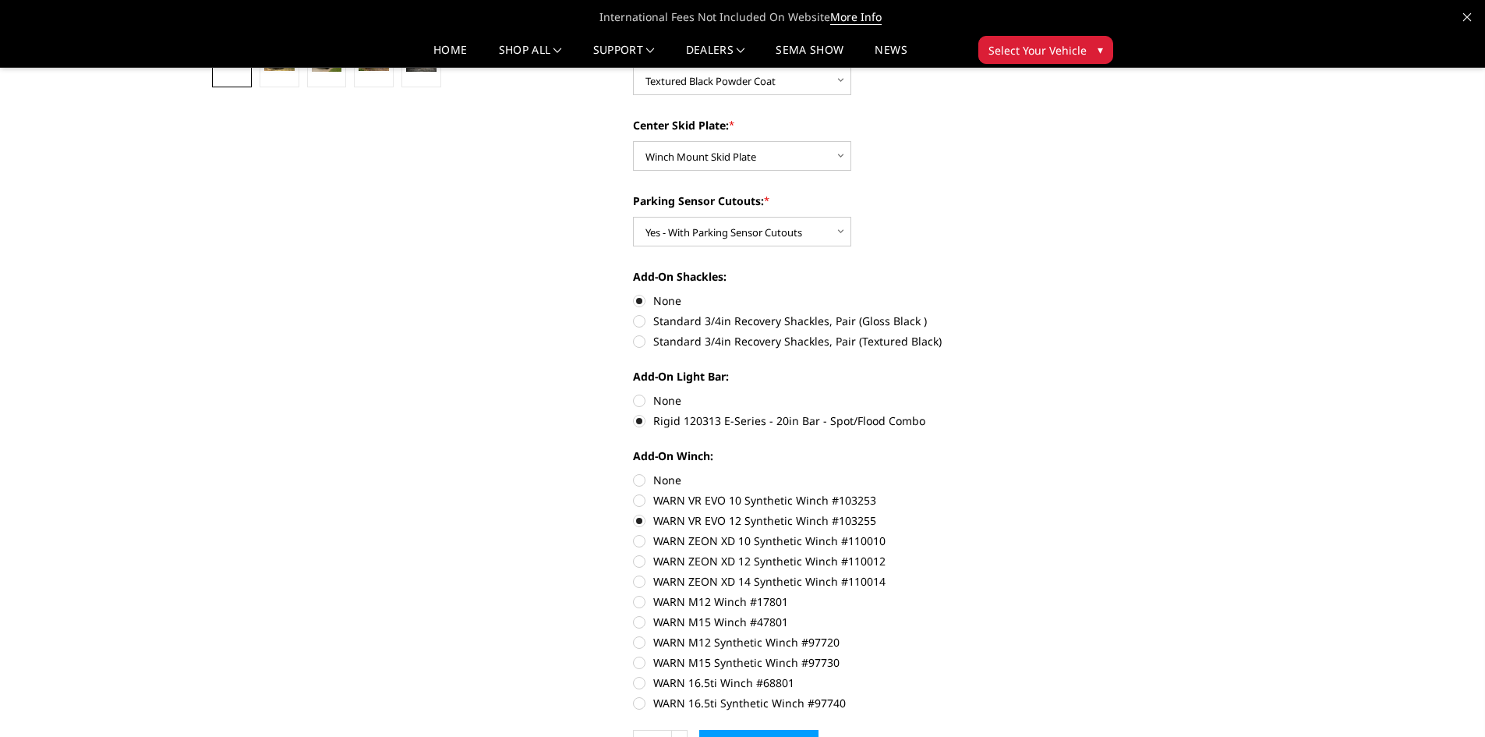
scroll to position [624, 0]
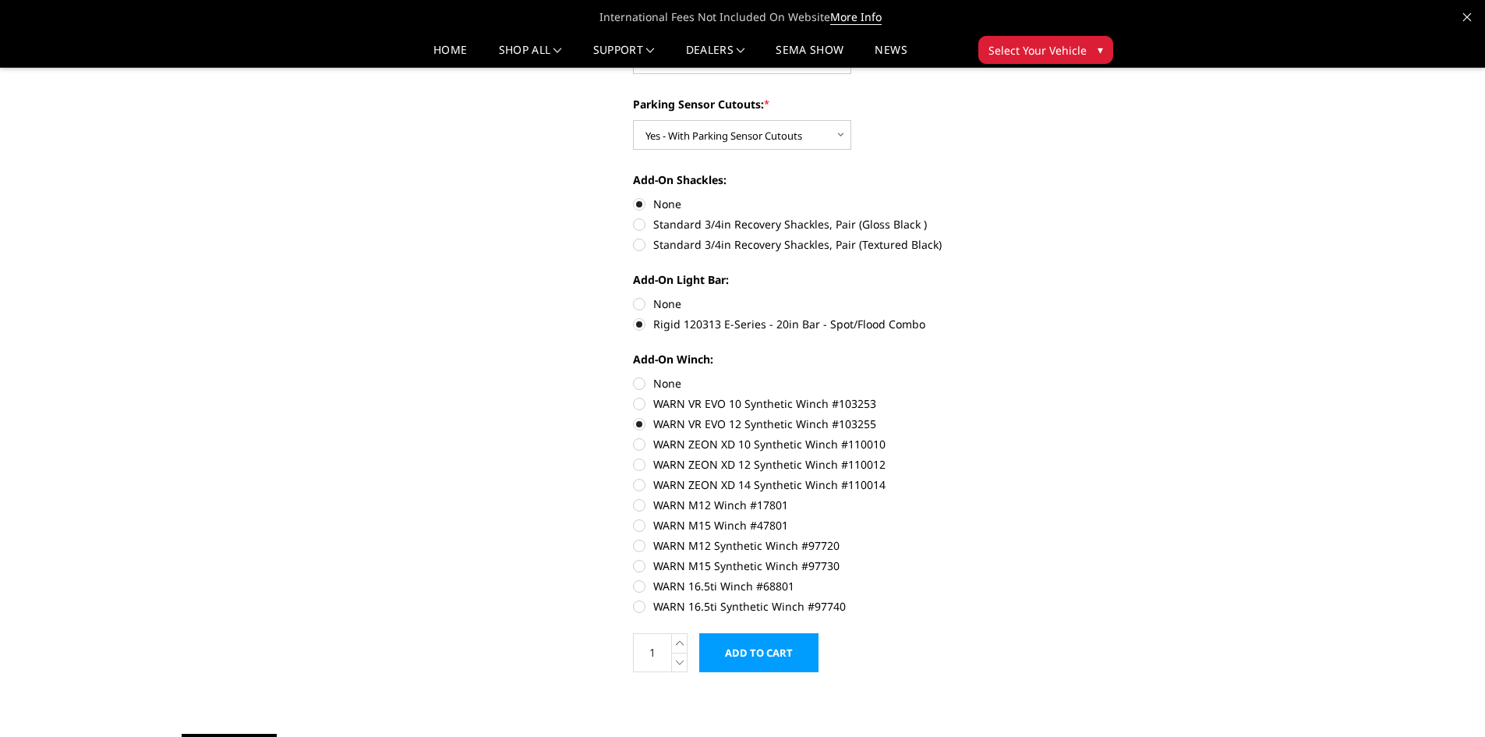
click at [638, 385] on label "None" at bounding box center [848, 383] width 430 height 16
click at [634, 376] on input "None" at bounding box center [633, 375] width 1 height 1
radio input "true"
click at [633, 302] on label "None" at bounding box center [848, 303] width 430 height 16
click at [633, 296] on input "None" at bounding box center [633, 295] width 1 height 1
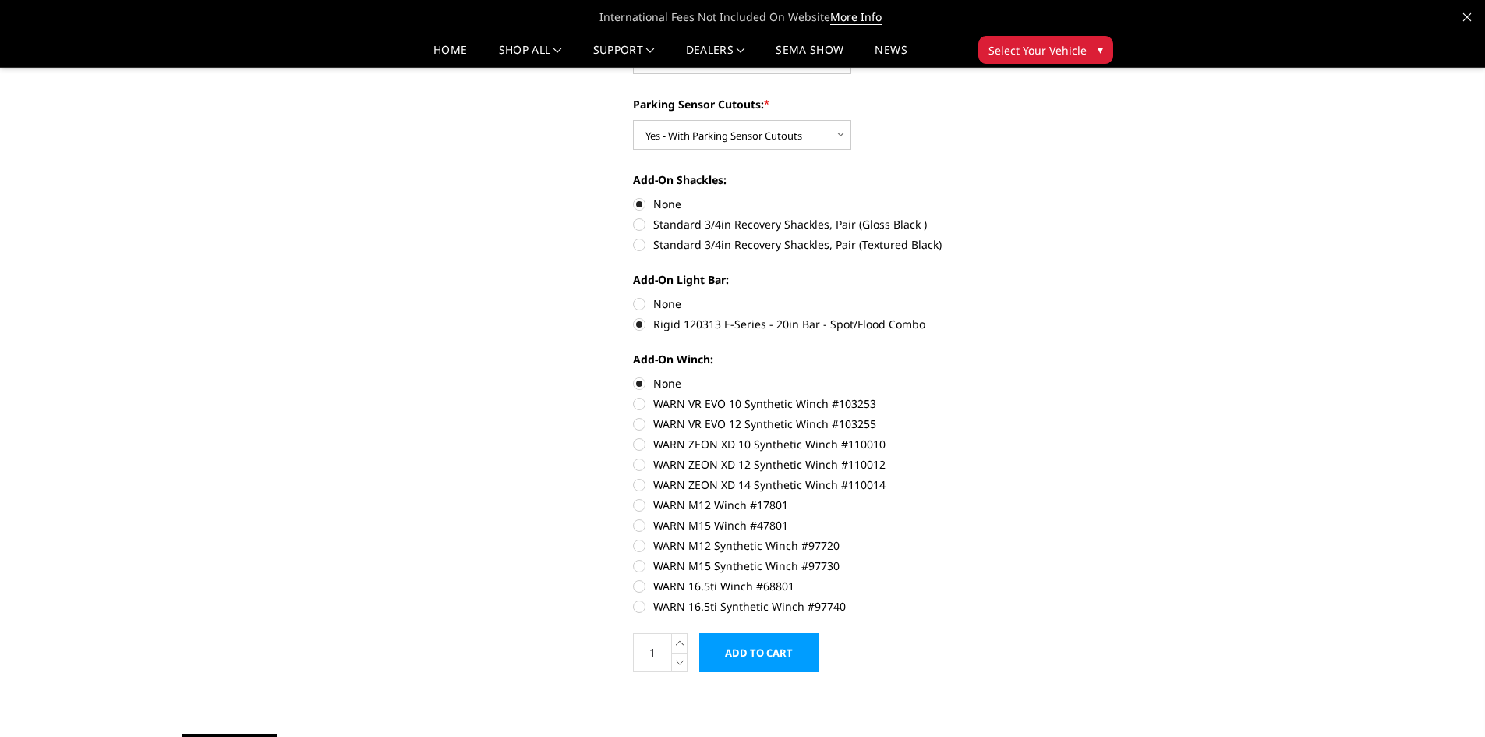
radio input "true"
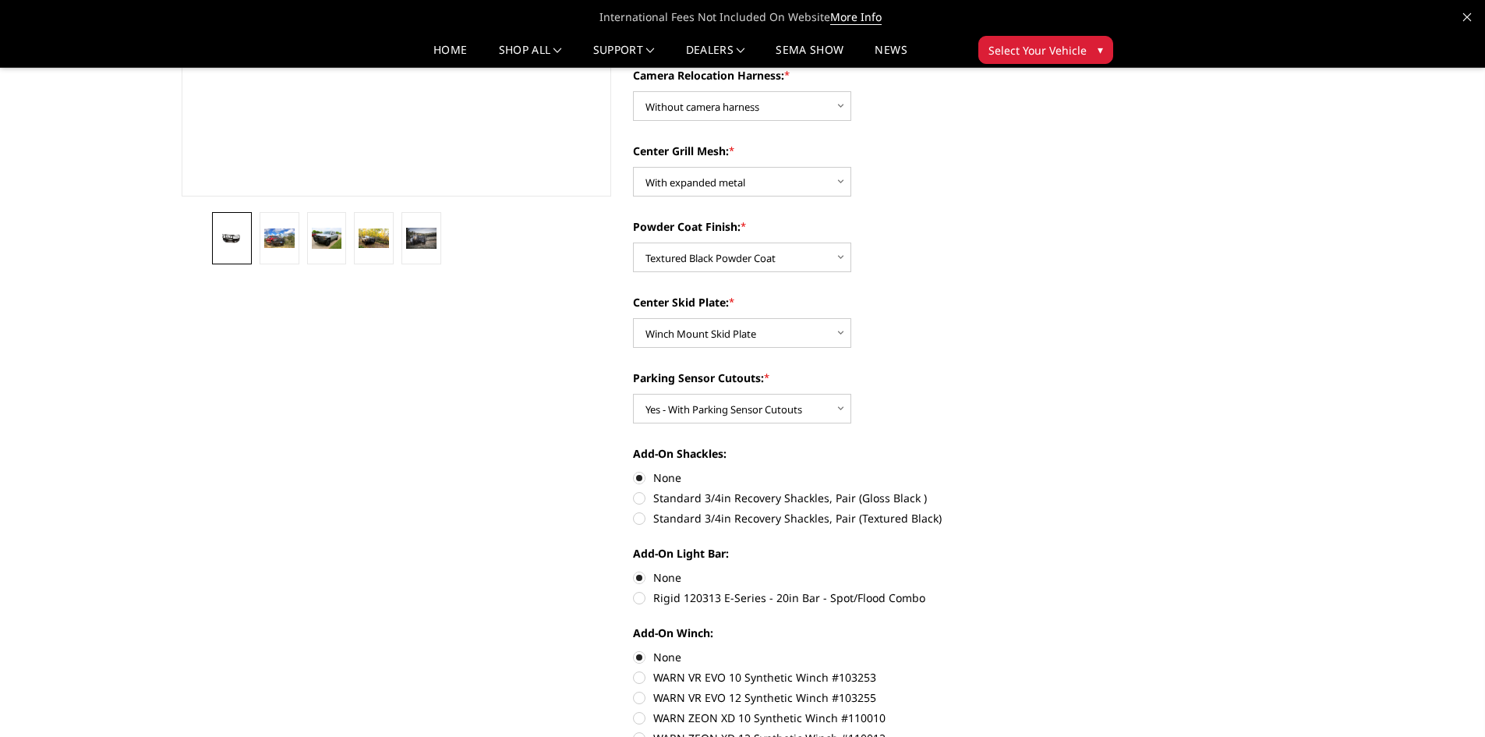
scroll to position [312, 0]
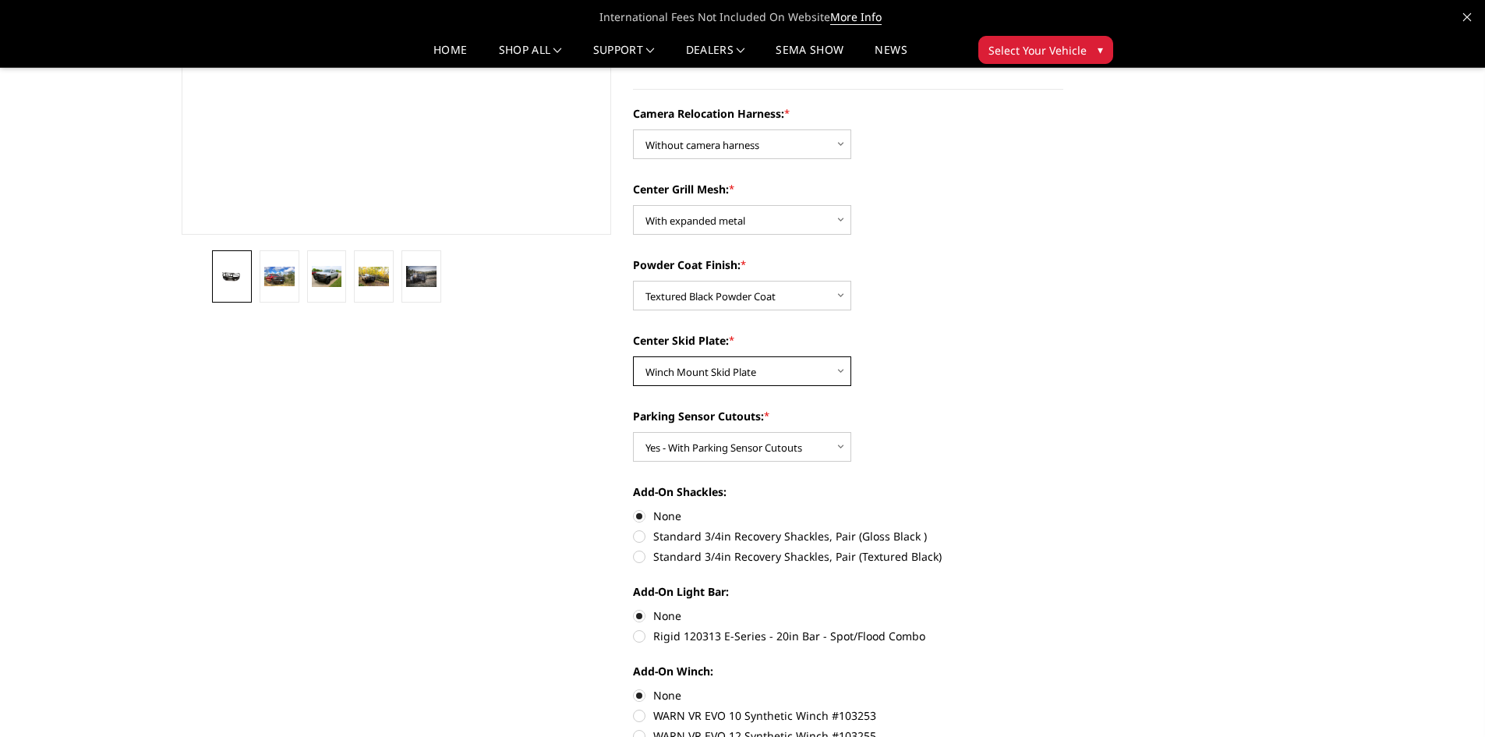
click at [843, 363] on select "Choose Options Winch Mount Skid Plate Standard Skid Plate (included) 2" Receive…" at bounding box center [742, 371] width 218 height 30
select select "3801"
click at [633, 356] on select "Choose Options Winch Mount Skid Plate Standard Skid Plate (included) 2" Receive…" at bounding box center [742, 371] width 218 height 30
click at [847, 221] on select "Choose Options Without expanded metal With expanded metal" at bounding box center [742, 220] width 218 height 30
select select "3807"
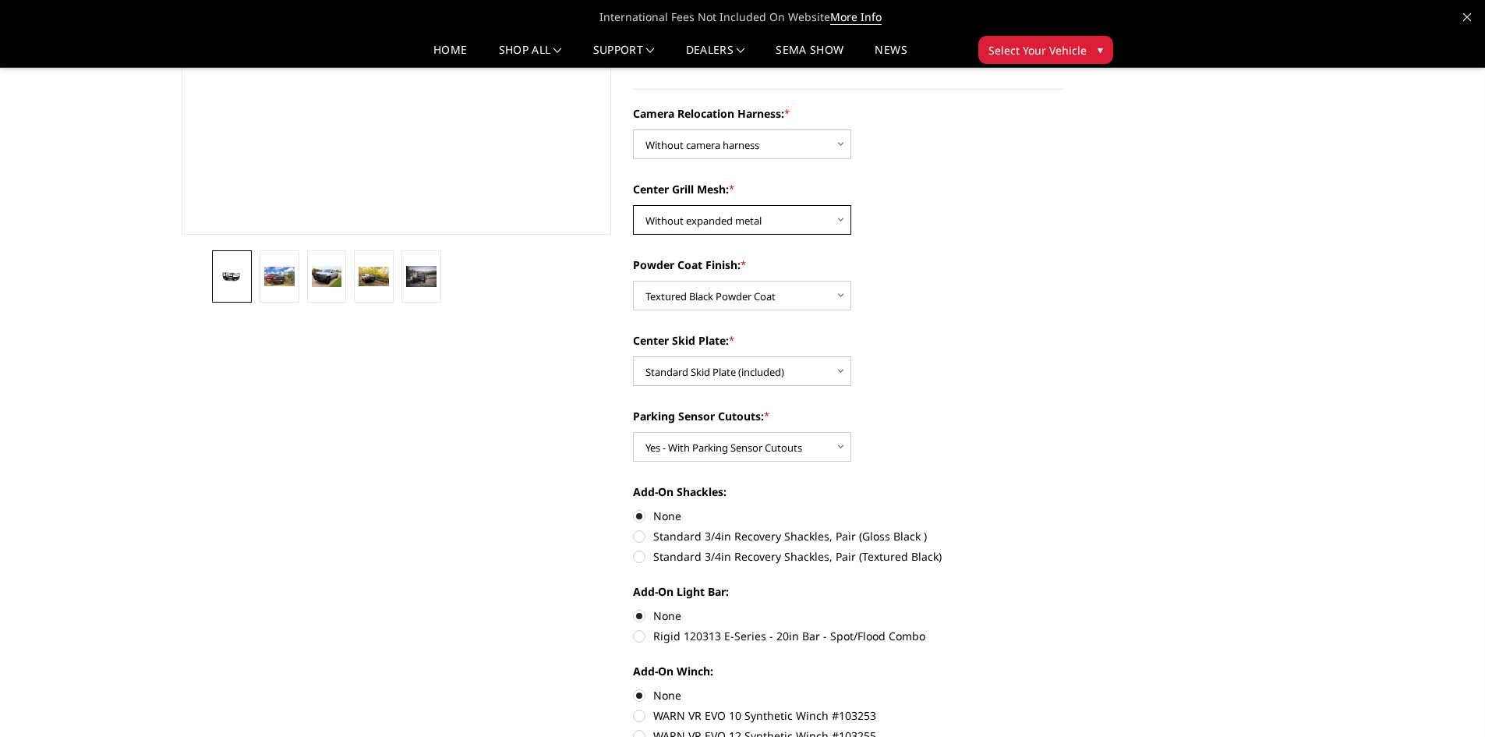
click at [633, 205] on select "Choose Options Without expanded metal With expanded metal" at bounding box center [742, 220] width 218 height 30
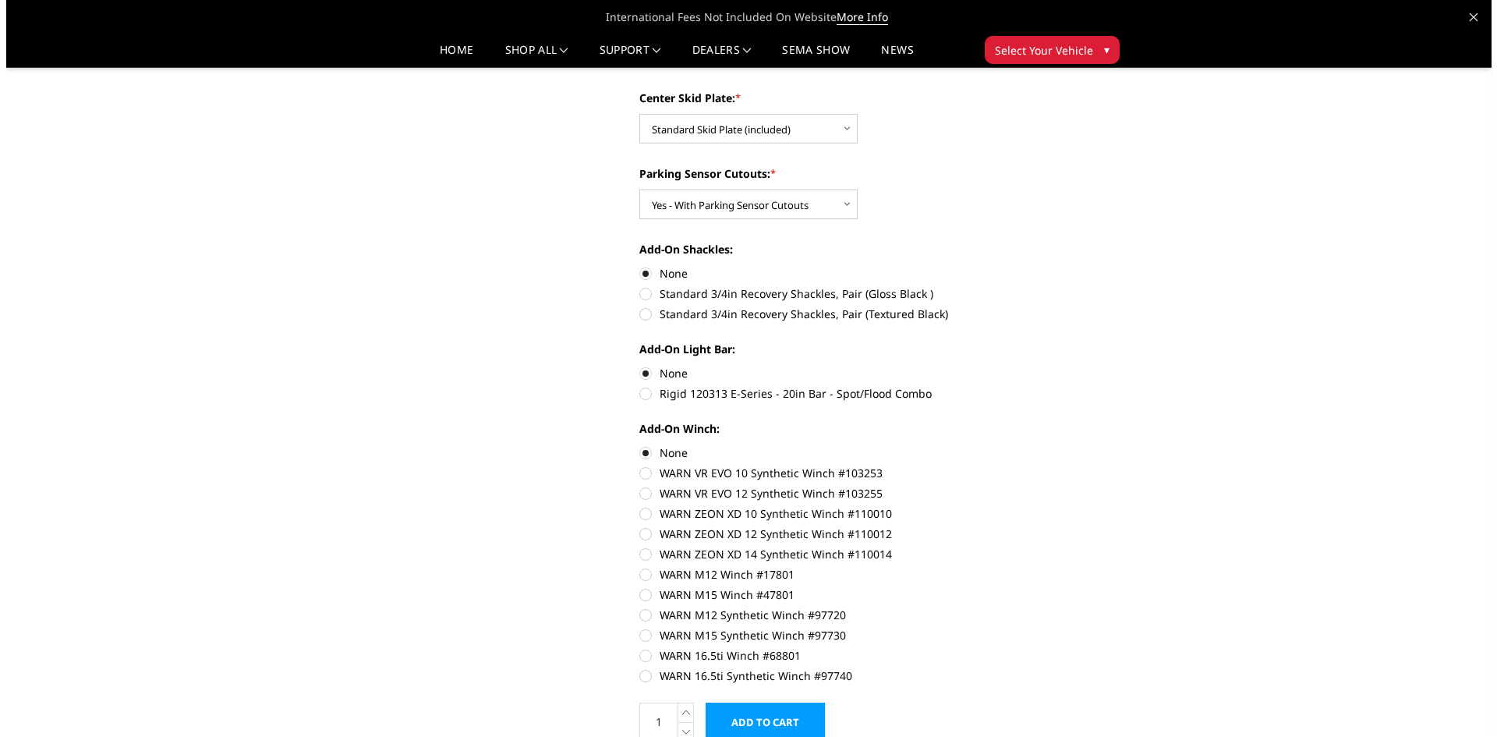
scroll to position [780, 0]
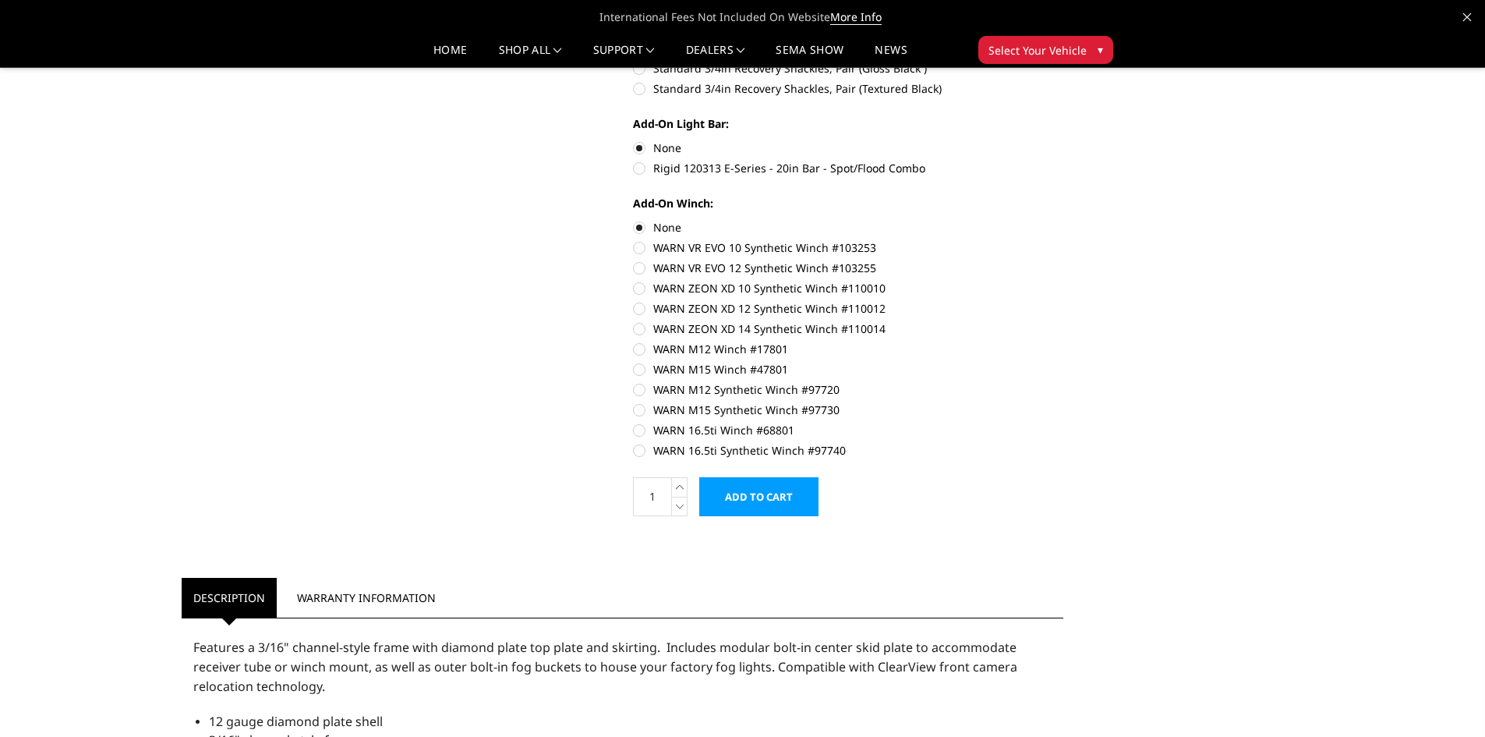
click at [773, 499] on input "Add to Cart" at bounding box center [758, 496] width 119 height 39
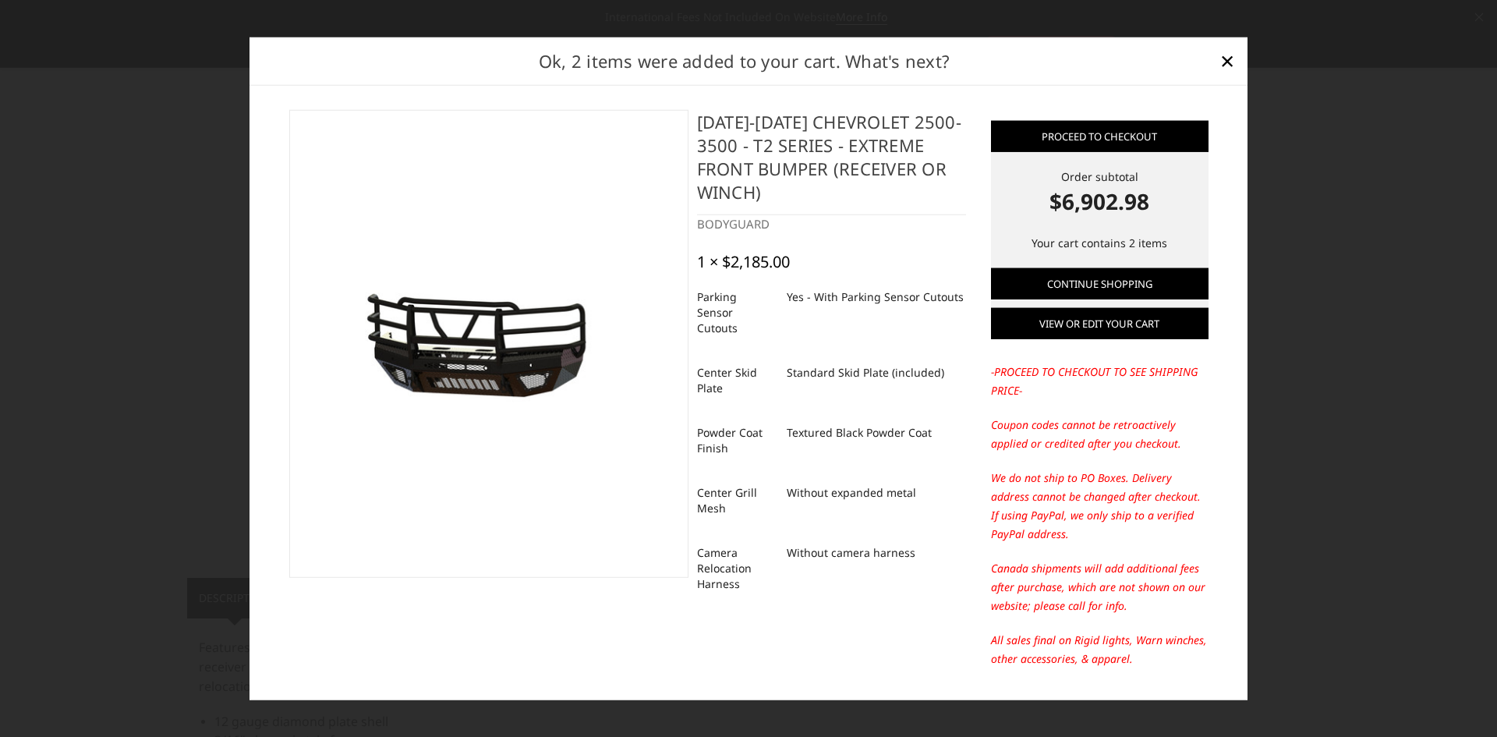
click at [1071, 323] on link "View or edit your cart" at bounding box center [1100, 323] width 218 height 31
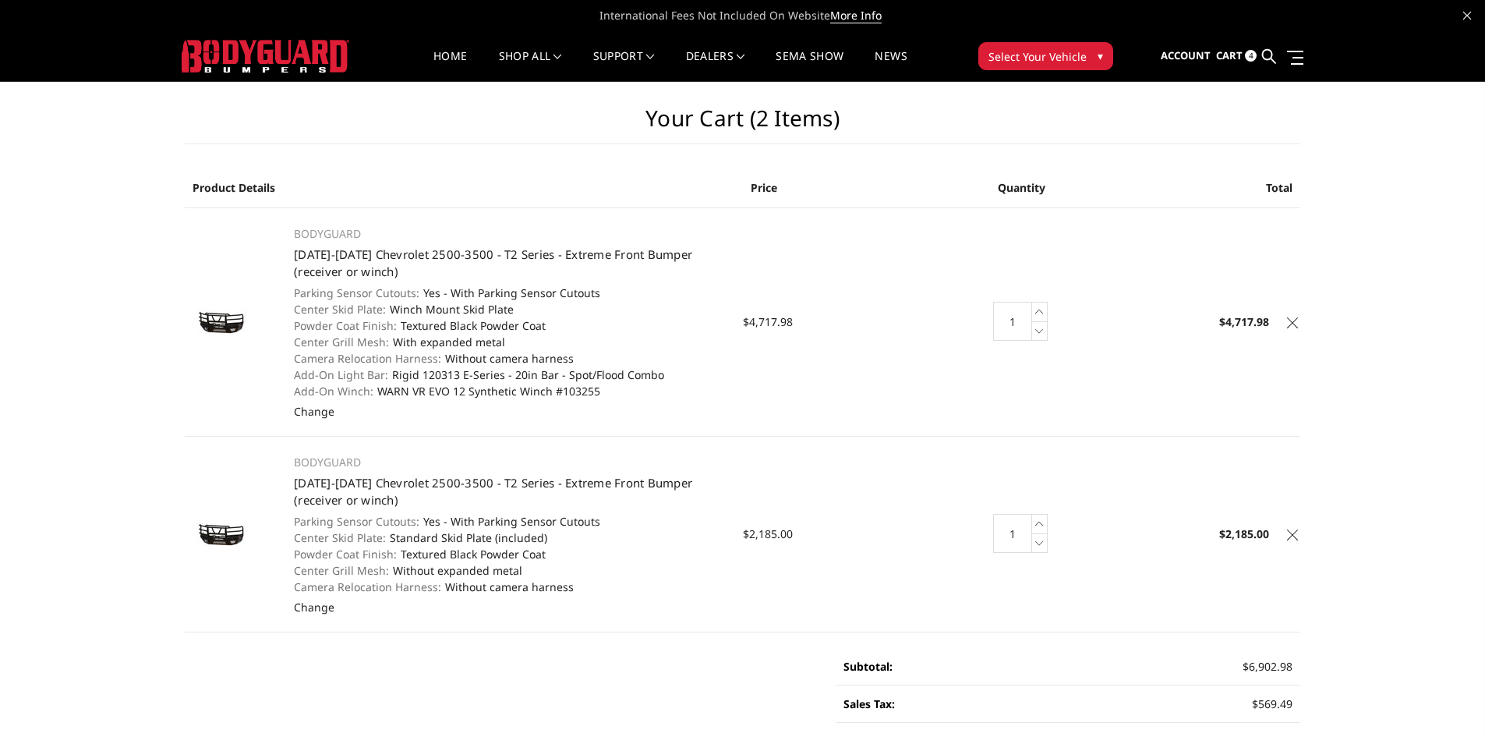
click at [1293, 323] on icon at bounding box center [1292, 322] width 11 height 11
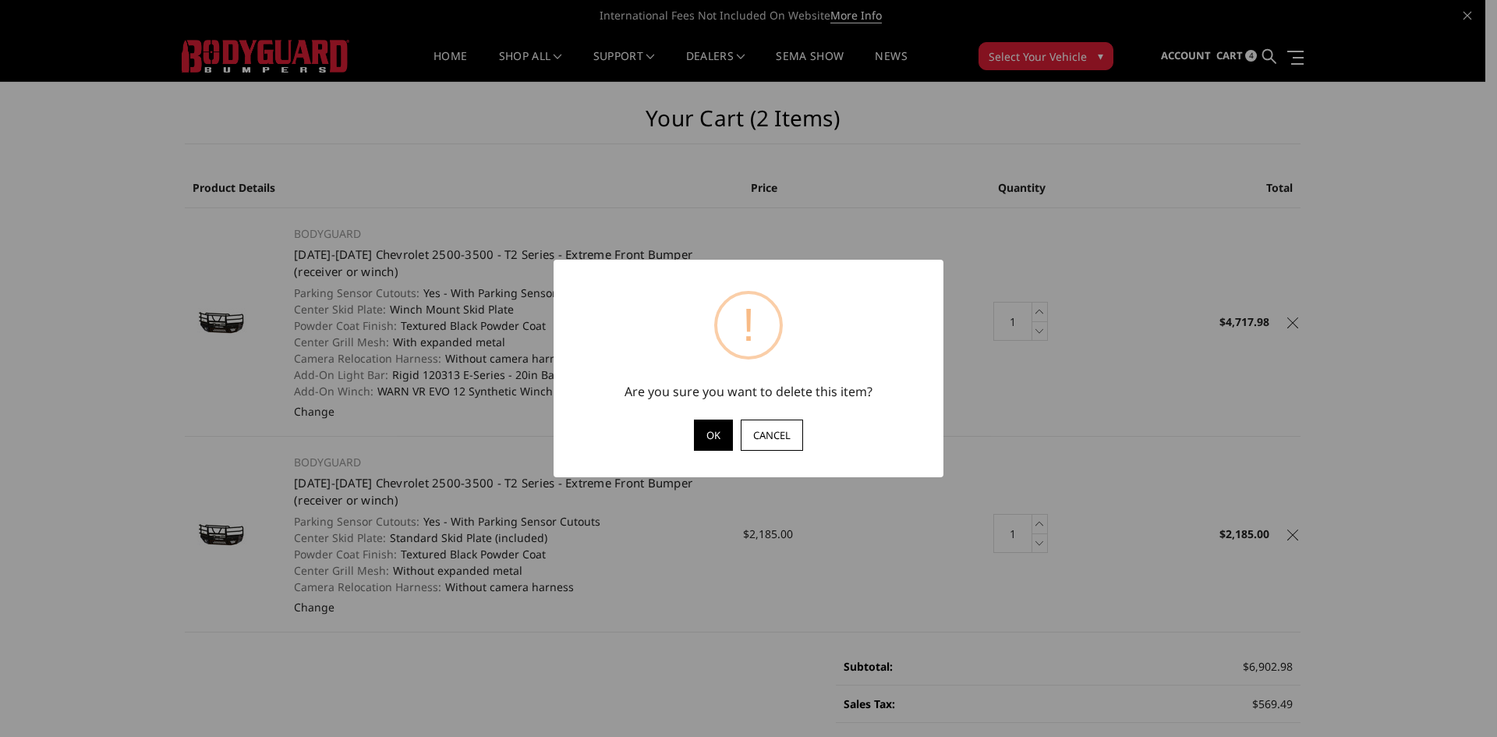
click at [711, 440] on button "OK" at bounding box center [713, 434] width 39 height 31
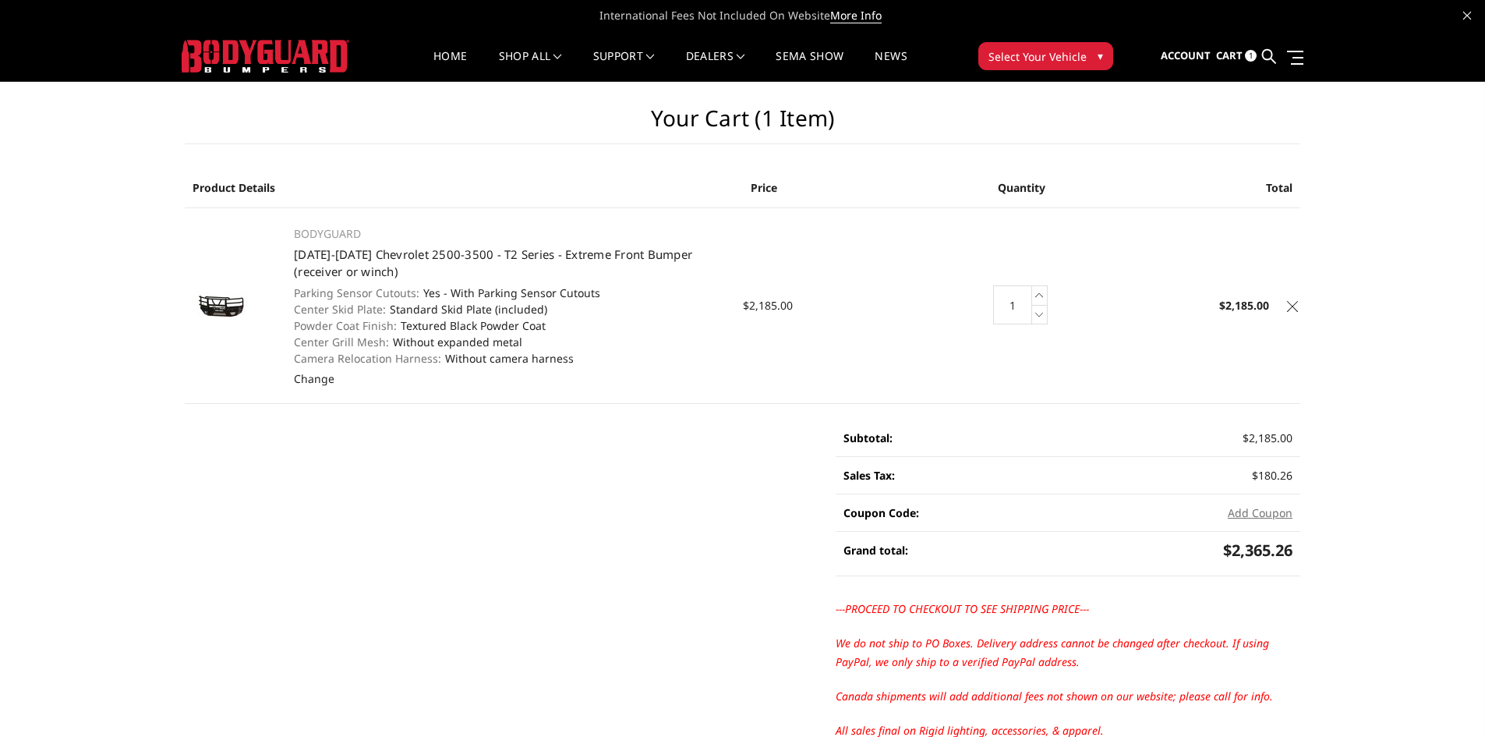
click at [1292, 307] on icon at bounding box center [1292, 306] width 11 height 11
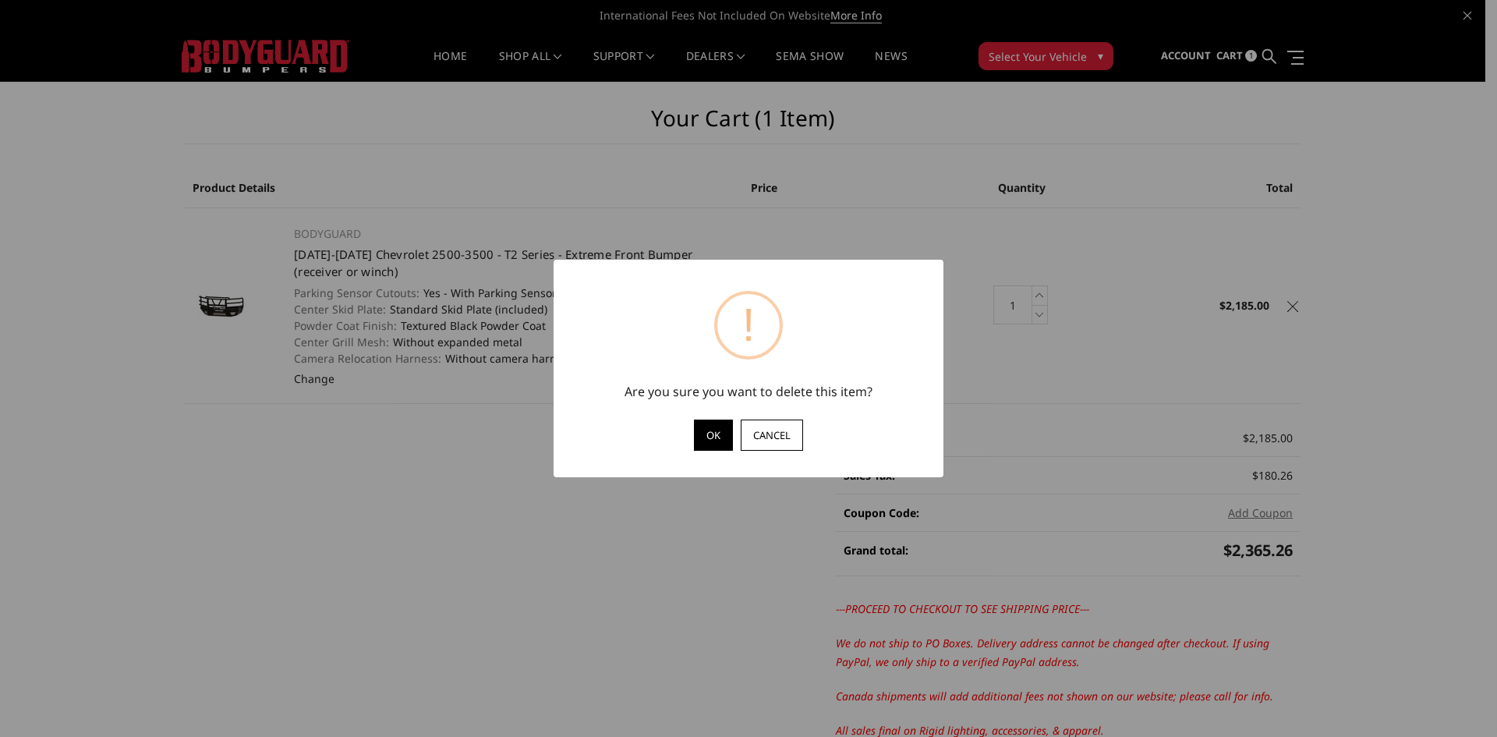
click at [721, 437] on button "OK" at bounding box center [713, 434] width 39 height 31
